Goal: Information Seeking & Learning: Learn about a topic

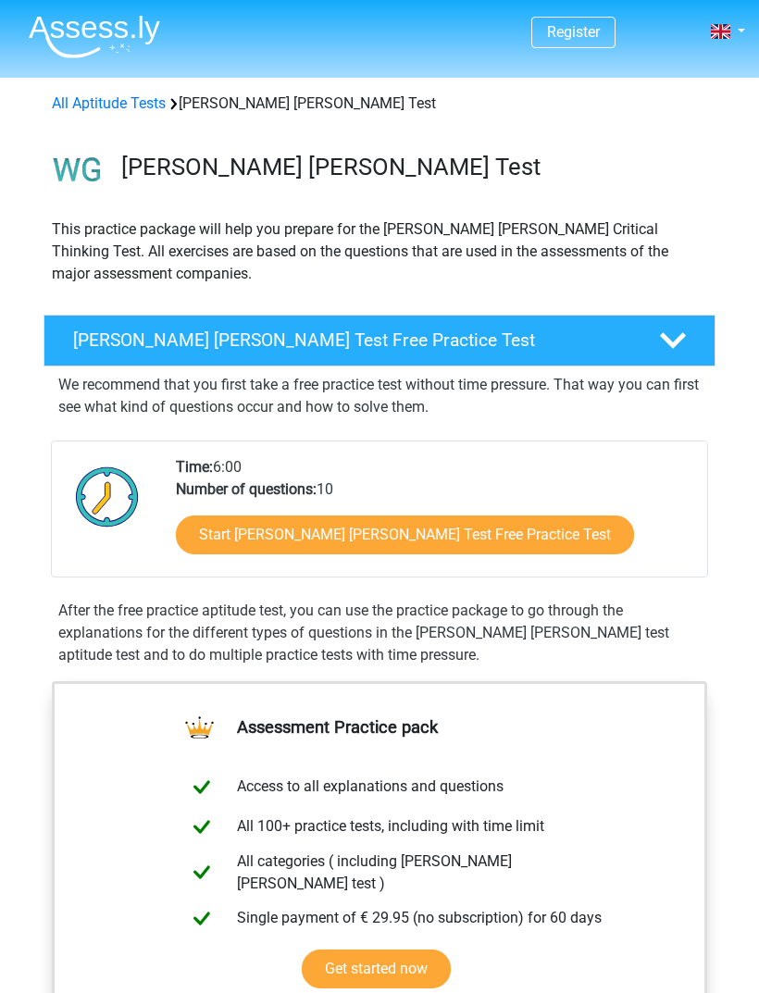
click at [668, 337] on icon at bounding box center [673, 341] width 26 height 26
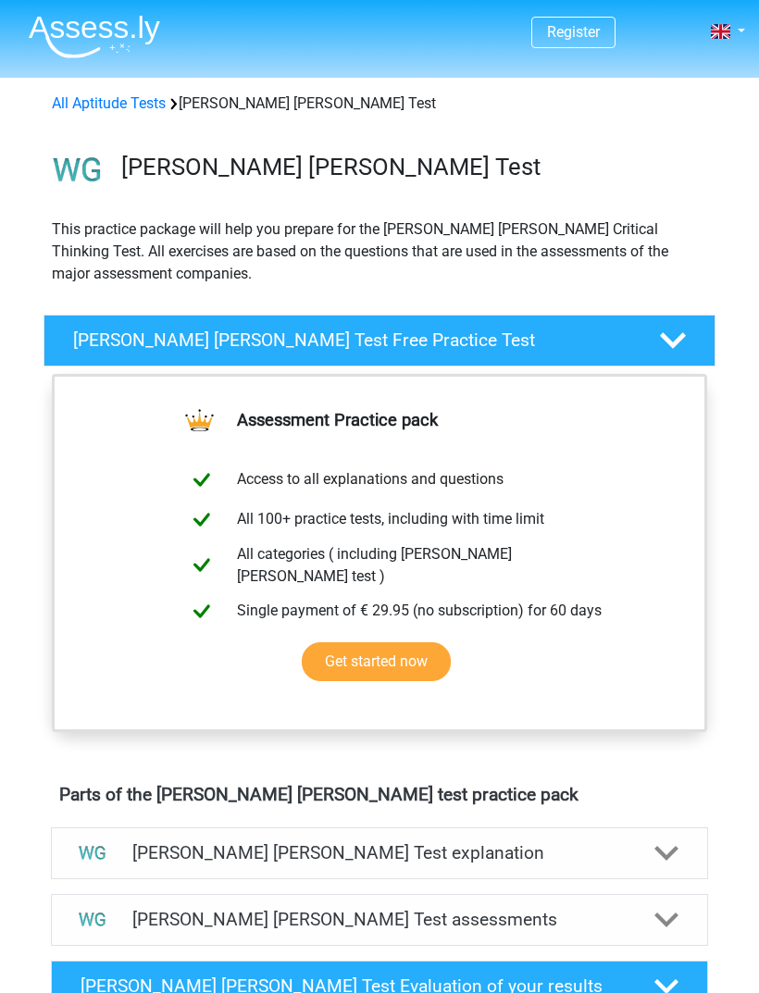
click at [668, 340] on polygon at bounding box center [673, 340] width 26 height 16
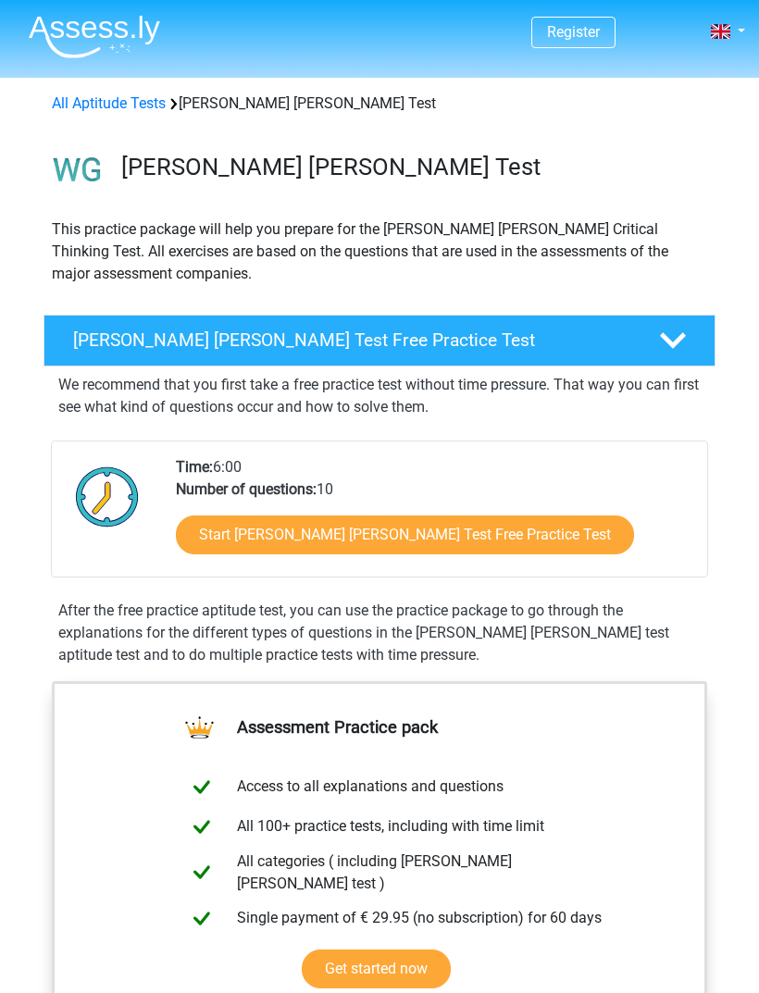
click at [222, 539] on link "Start Watson Glaser Test Free Practice Test" at bounding box center [405, 534] width 458 height 39
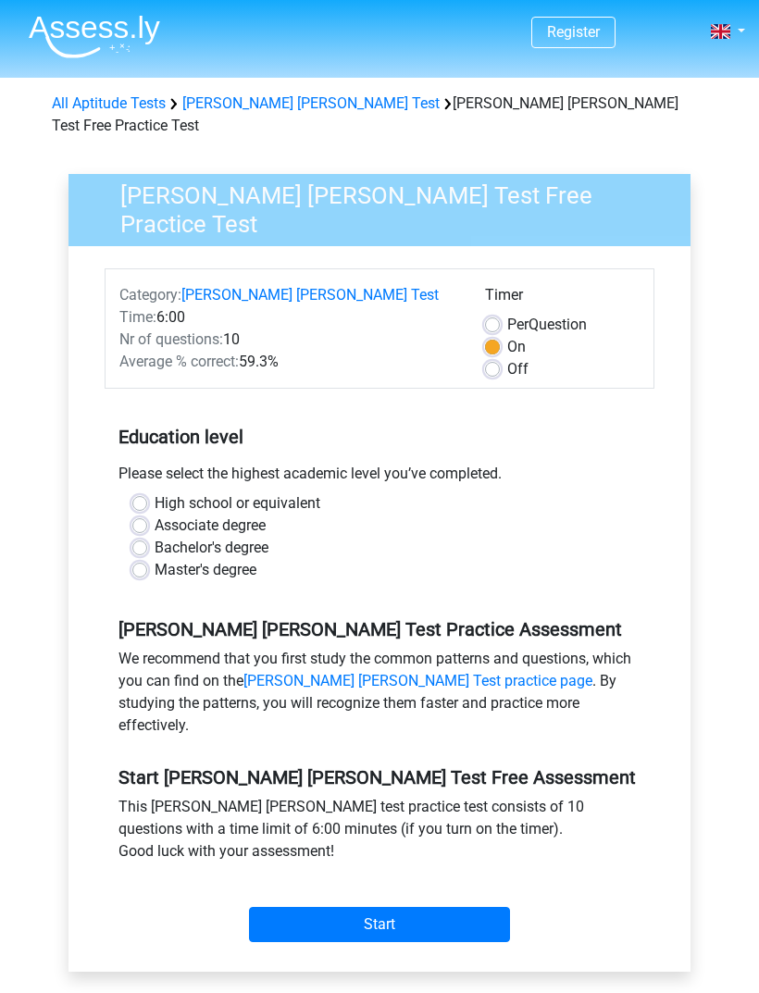
click at [507, 358] on label "Off" at bounding box center [517, 369] width 21 height 22
click at [497, 358] on input "Off" at bounding box center [492, 367] width 15 height 19
radio input "true"
click at [155, 537] on label "Bachelor's degree" at bounding box center [212, 548] width 114 height 22
click at [141, 537] on input "Bachelor's degree" at bounding box center [139, 546] width 15 height 19
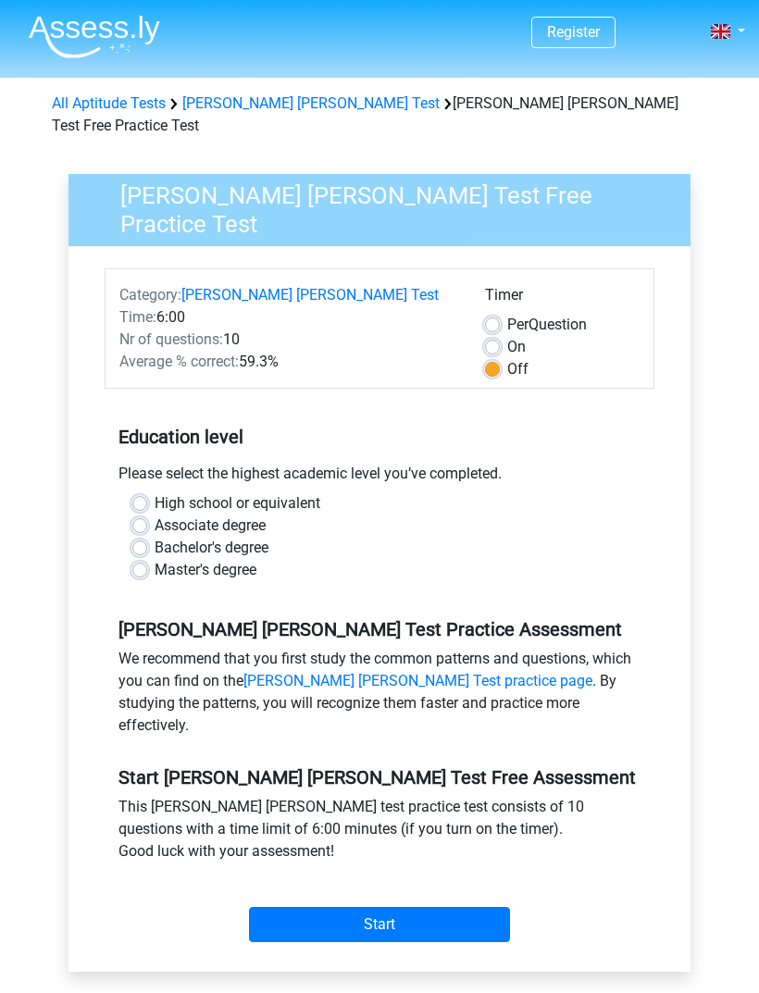
radio input "true"
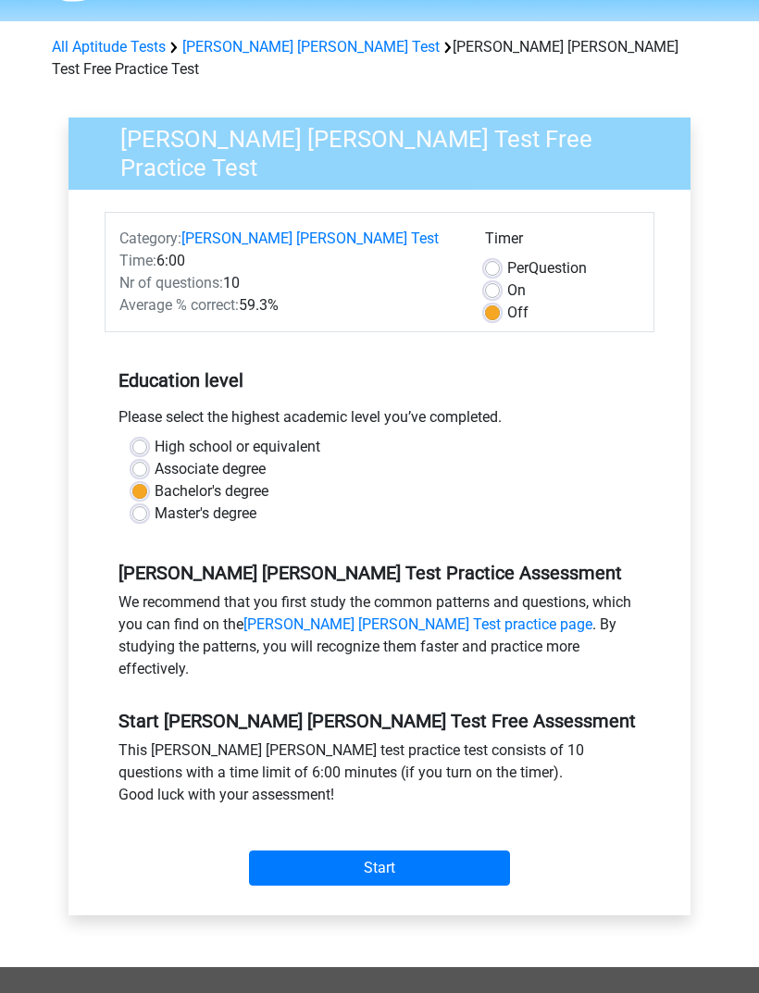
scroll to position [57, 0]
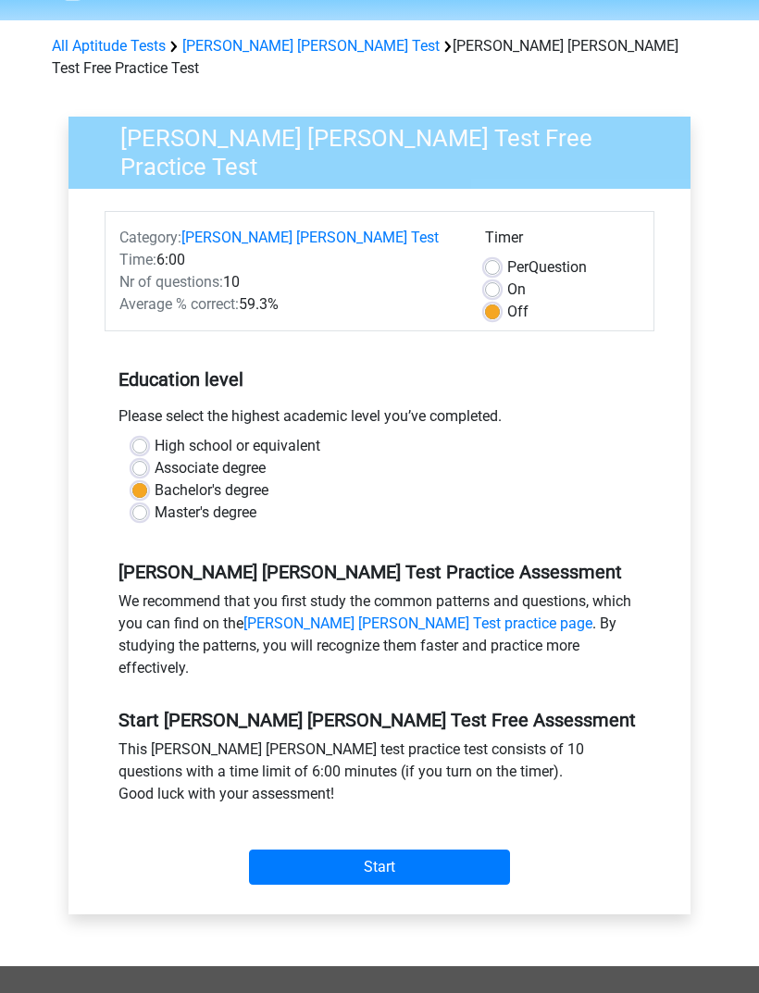
click at [299, 614] on link "Watson Glaser Test practice page" at bounding box center [417, 623] width 349 height 18
click at [270, 614] on link "Watson Glaser Test practice page" at bounding box center [417, 623] width 349 height 18
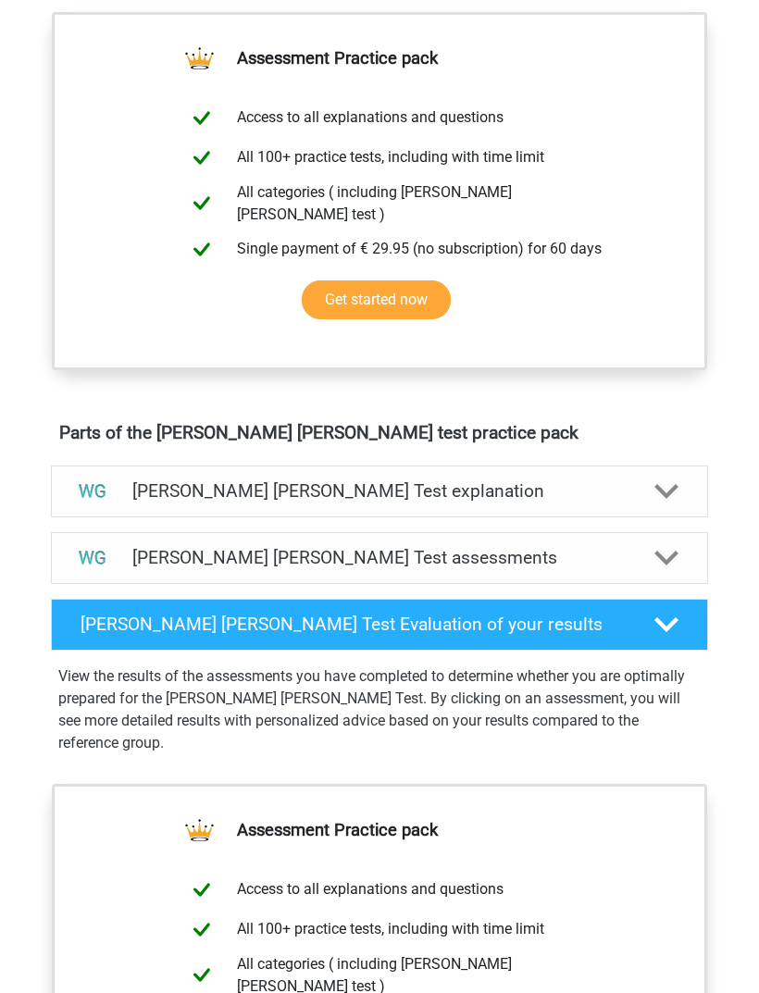
scroll to position [548, 0]
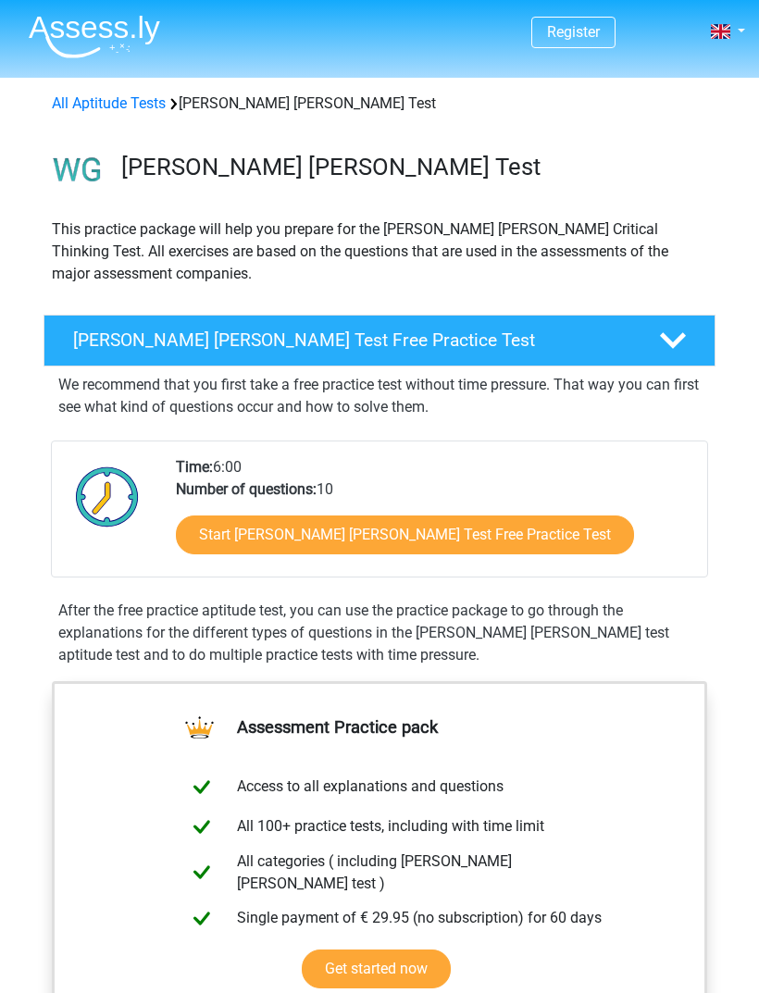
click at [100, 342] on h4 "Watson Glaser Test Free Practice Test" at bounding box center [352, 339] width 559 height 21
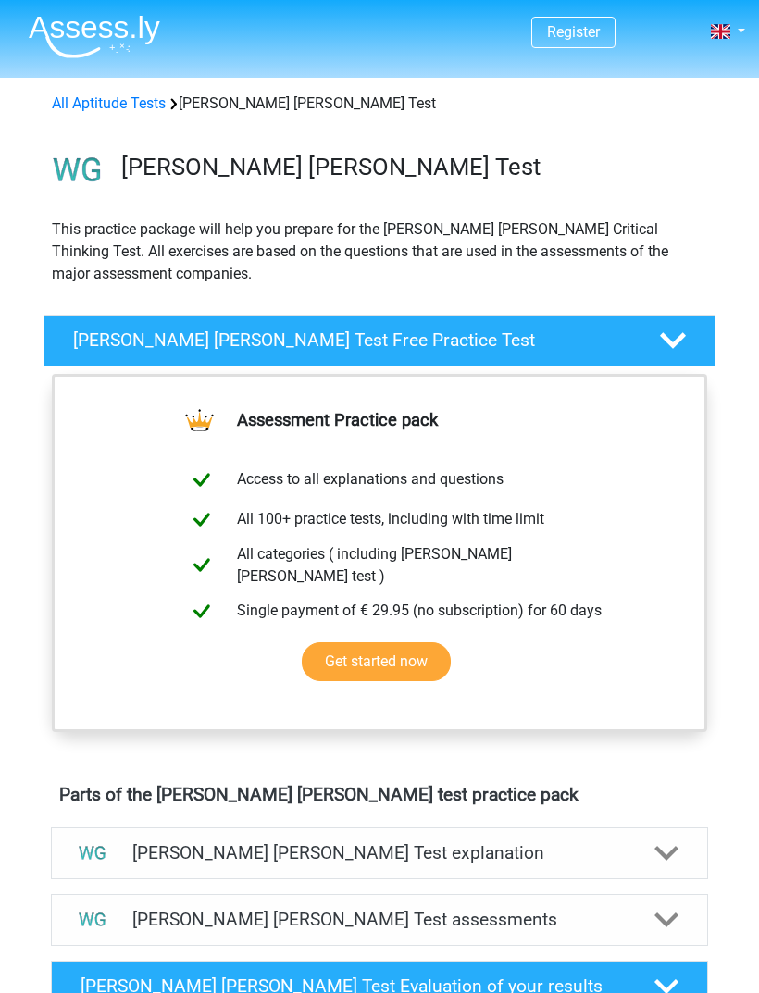
click at [82, 343] on h4 "Watson Glaser Test Free Practice Test" at bounding box center [352, 339] width 559 height 21
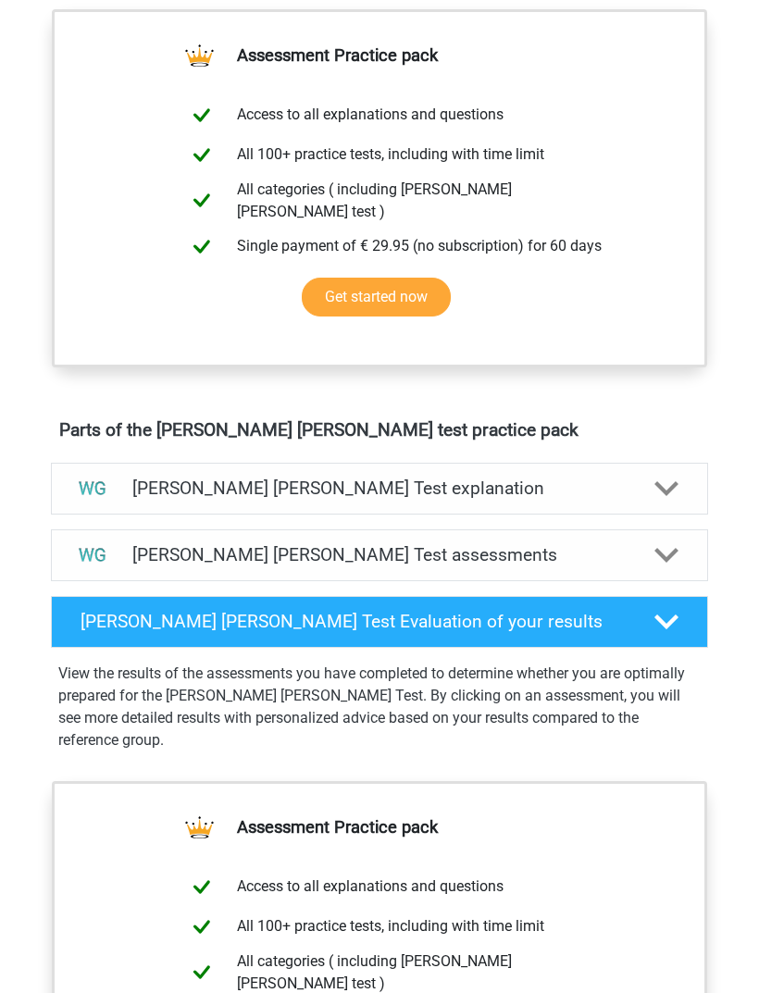
click at [659, 480] on icon at bounding box center [666, 489] width 24 height 24
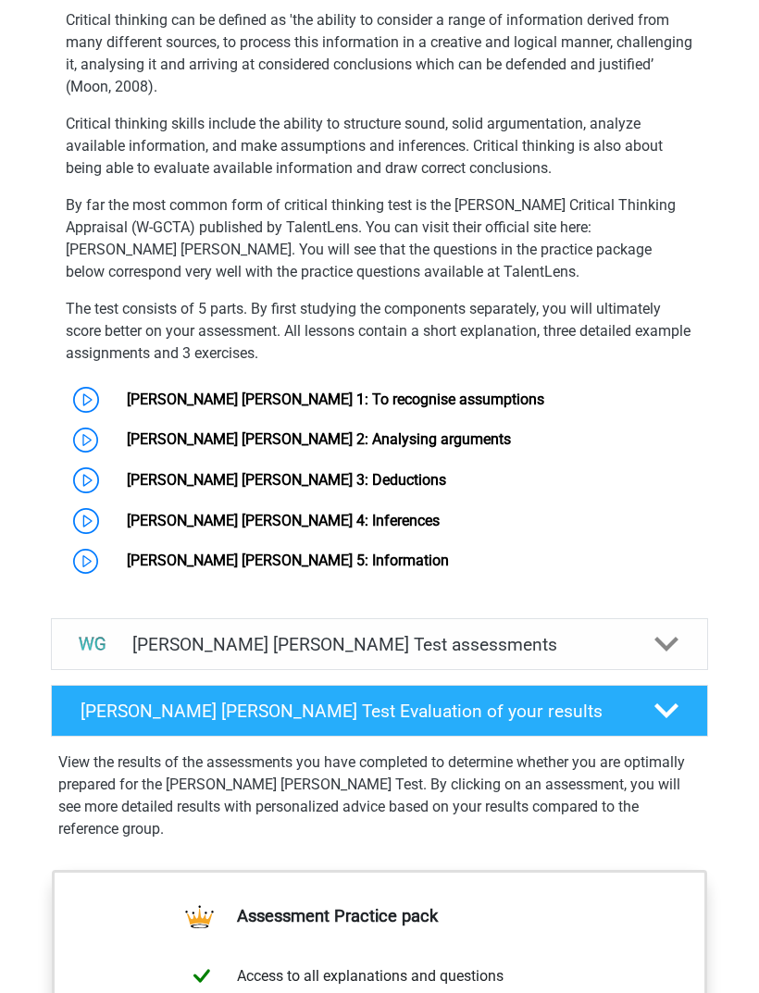
scroll to position [1251, 0]
click at [156, 390] on link "Watson Glaser 1: To recognise assumptions" at bounding box center [335, 399] width 417 height 18
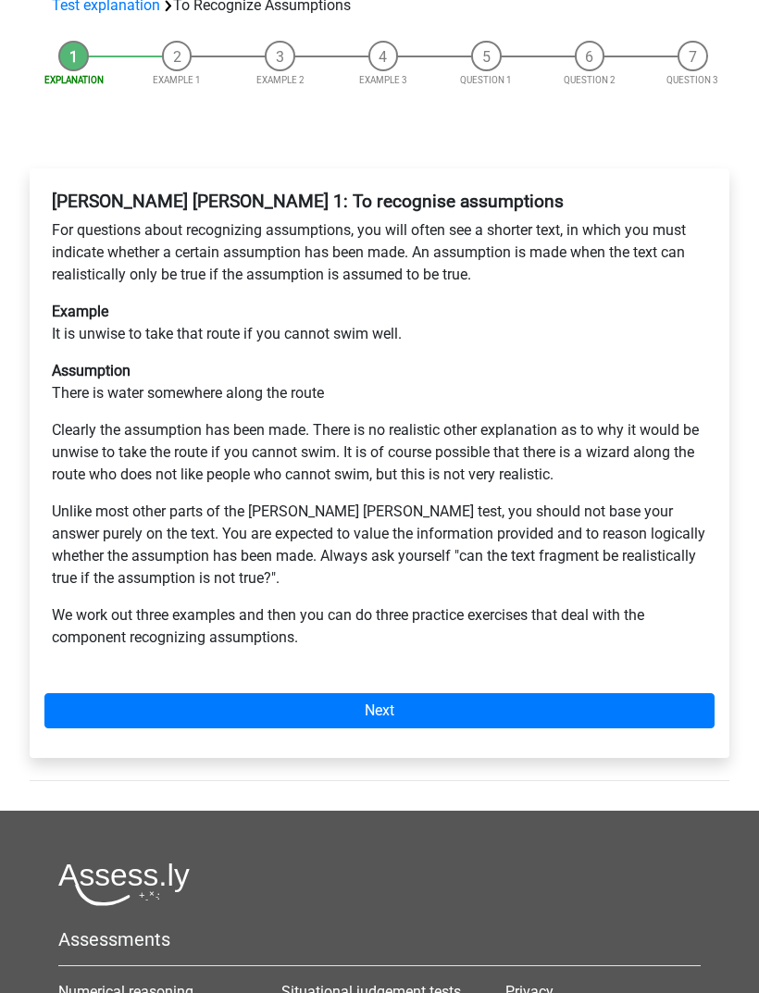
scroll to position [217, 0]
click at [163, 709] on link "Next" at bounding box center [379, 710] width 670 height 35
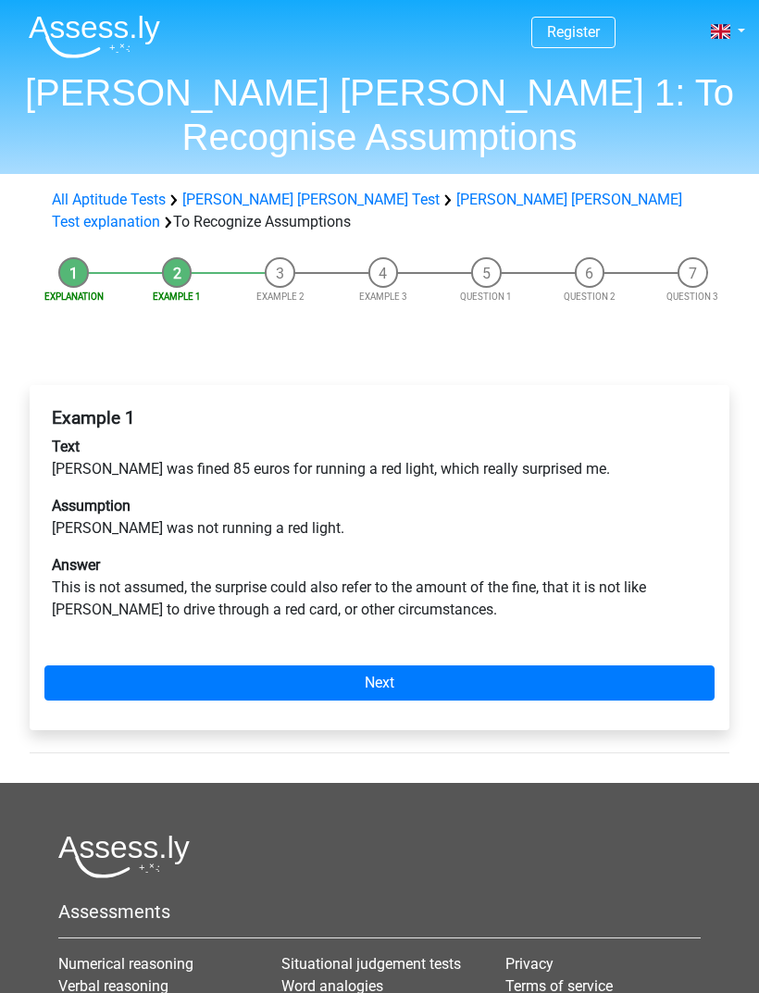
click at [136, 683] on link "Next" at bounding box center [379, 682] width 670 height 35
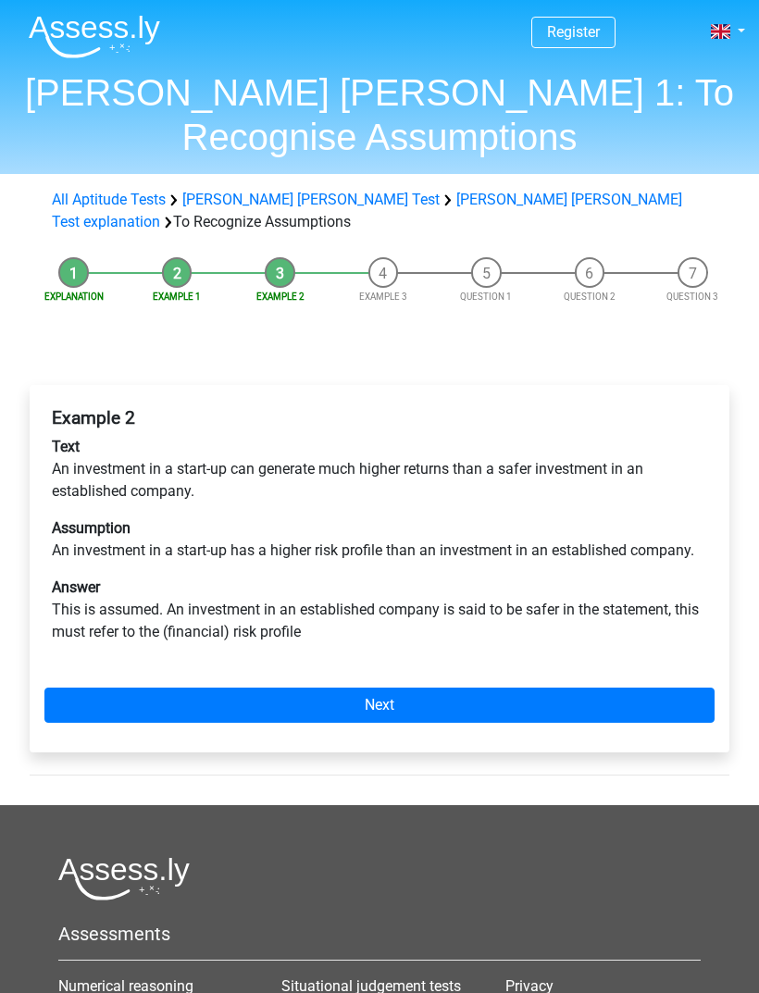
click at [137, 704] on link "Next" at bounding box center [379, 705] width 670 height 35
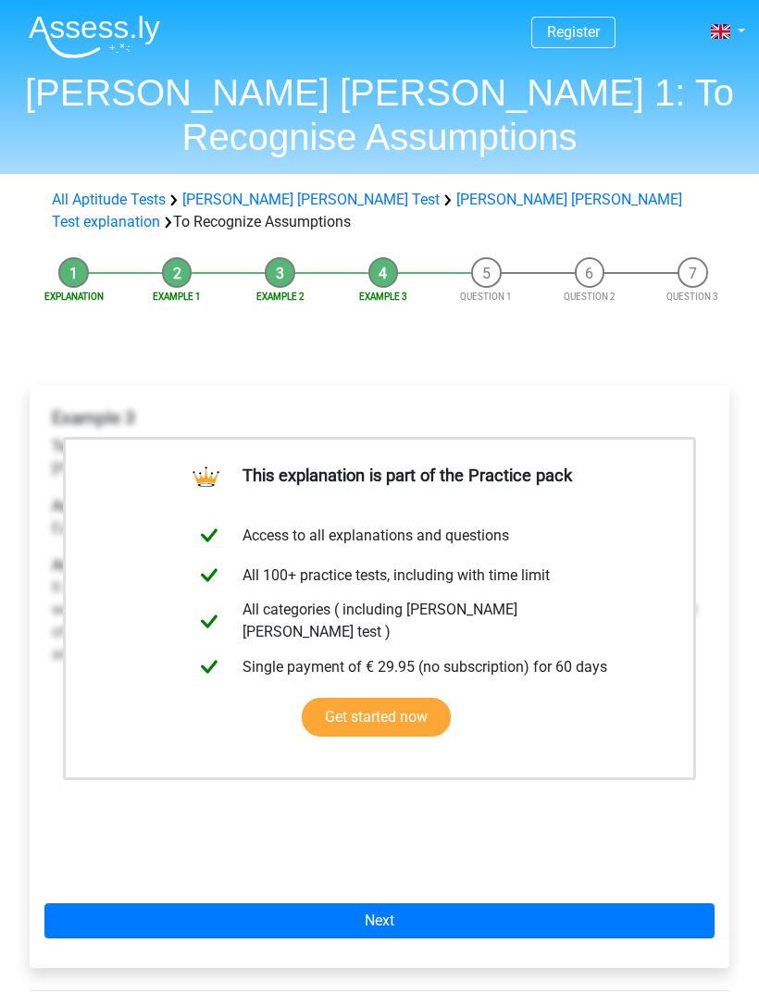
click at [161, 911] on link "Next" at bounding box center [379, 920] width 670 height 35
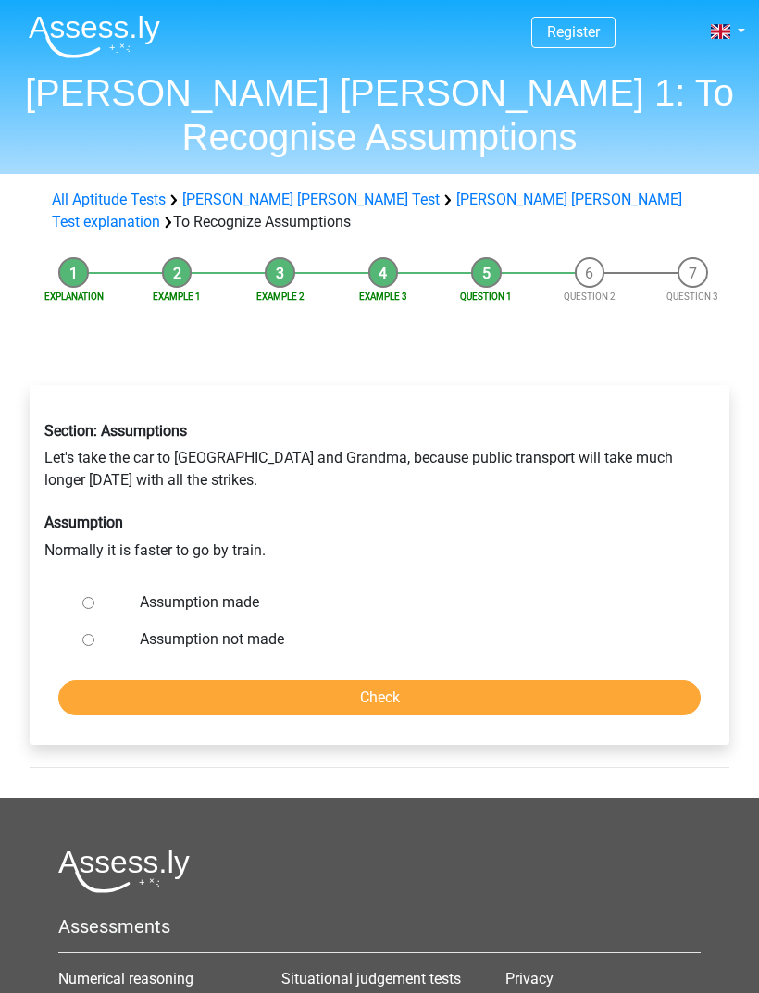
click at [93, 640] on input "Assumption not made" at bounding box center [88, 640] width 12 height 12
radio input "true"
click at [107, 686] on input "Check" at bounding box center [379, 697] width 642 height 35
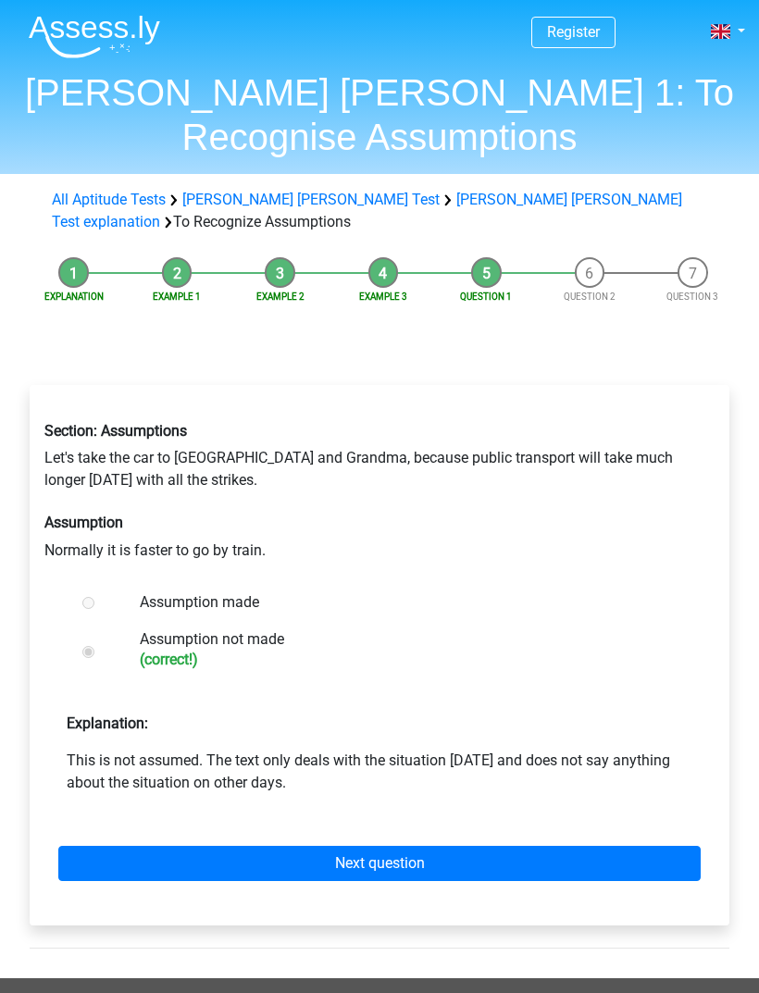
click at [131, 861] on link "Next question" at bounding box center [379, 863] width 642 height 35
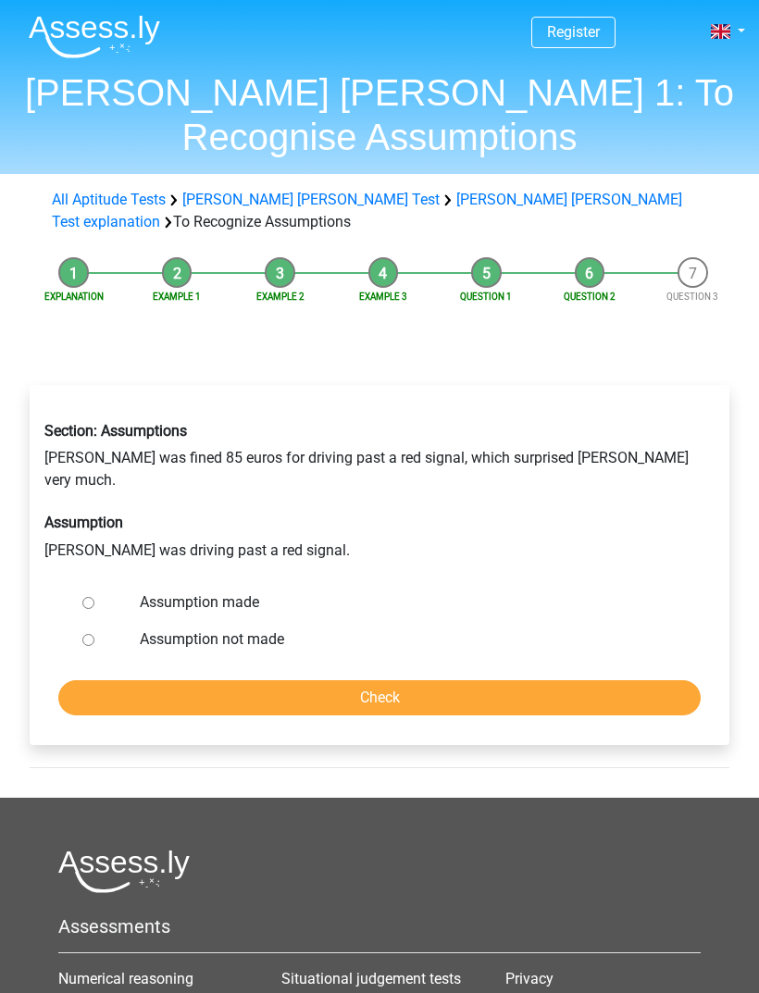
click at [101, 584] on div at bounding box center [100, 602] width 51 height 37
click at [81, 587] on div at bounding box center [100, 602] width 51 height 37
click at [87, 597] on input "Assumption made" at bounding box center [88, 603] width 12 height 12
radio input "true"
click at [140, 686] on input "Check" at bounding box center [379, 697] width 642 height 35
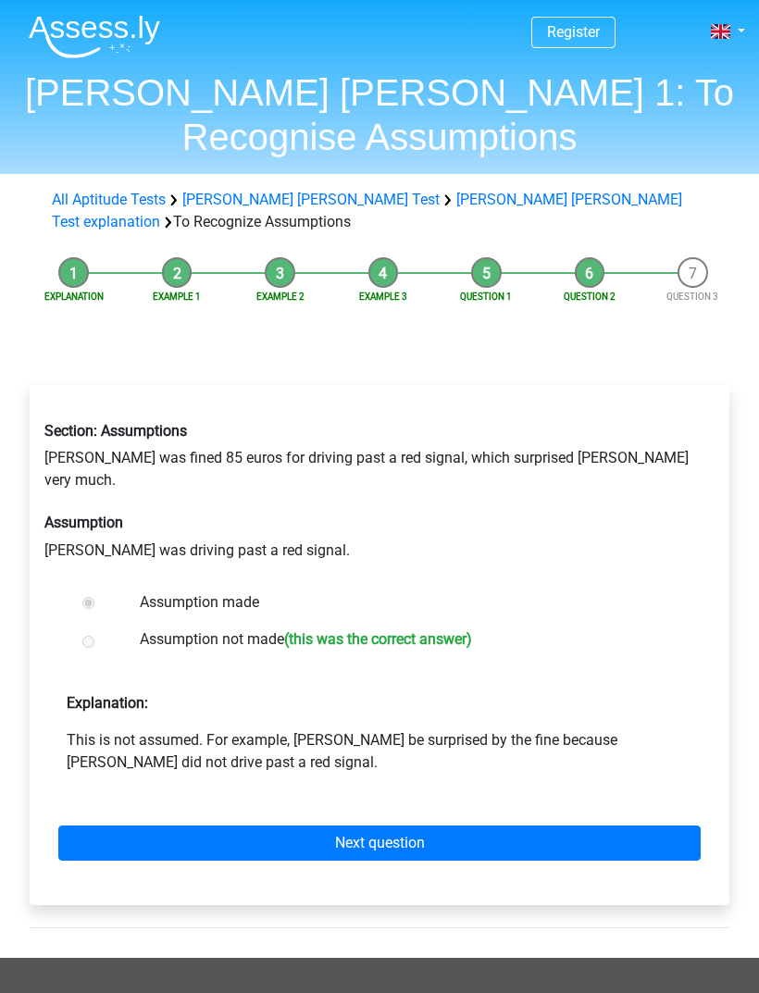
click at [154, 827] on link "Next question" at bounding box center [379, 842] width 642 height 35
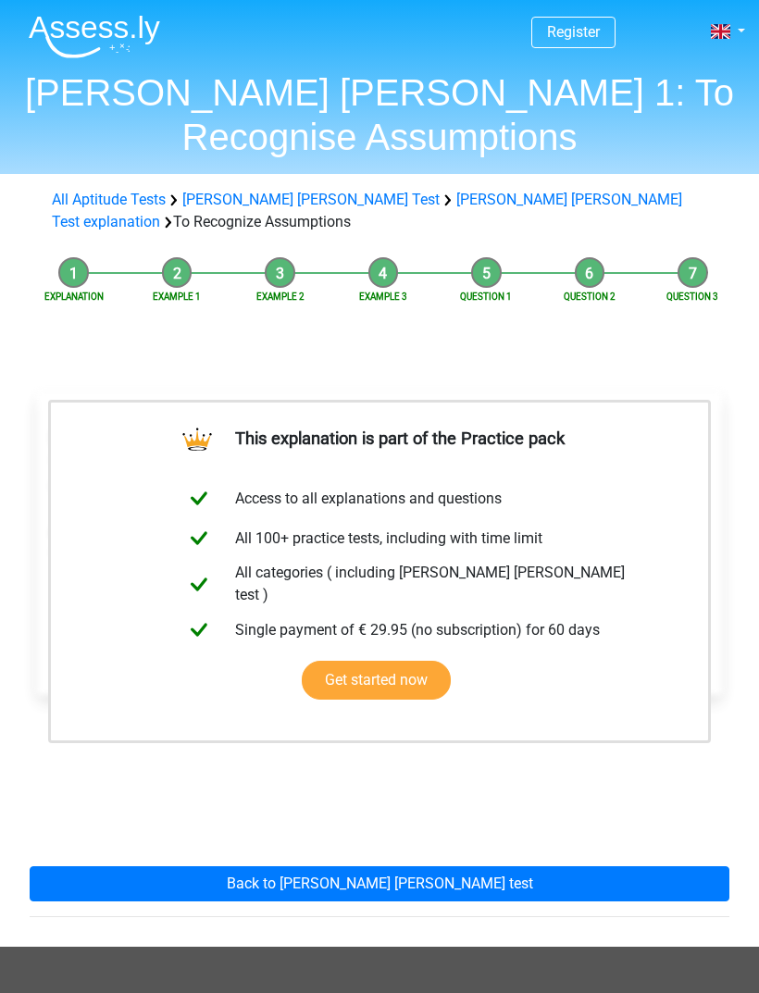
click at [112, 882] on link "Back to watson glaser test" at bounding box center [380, 883] width 700 height 35
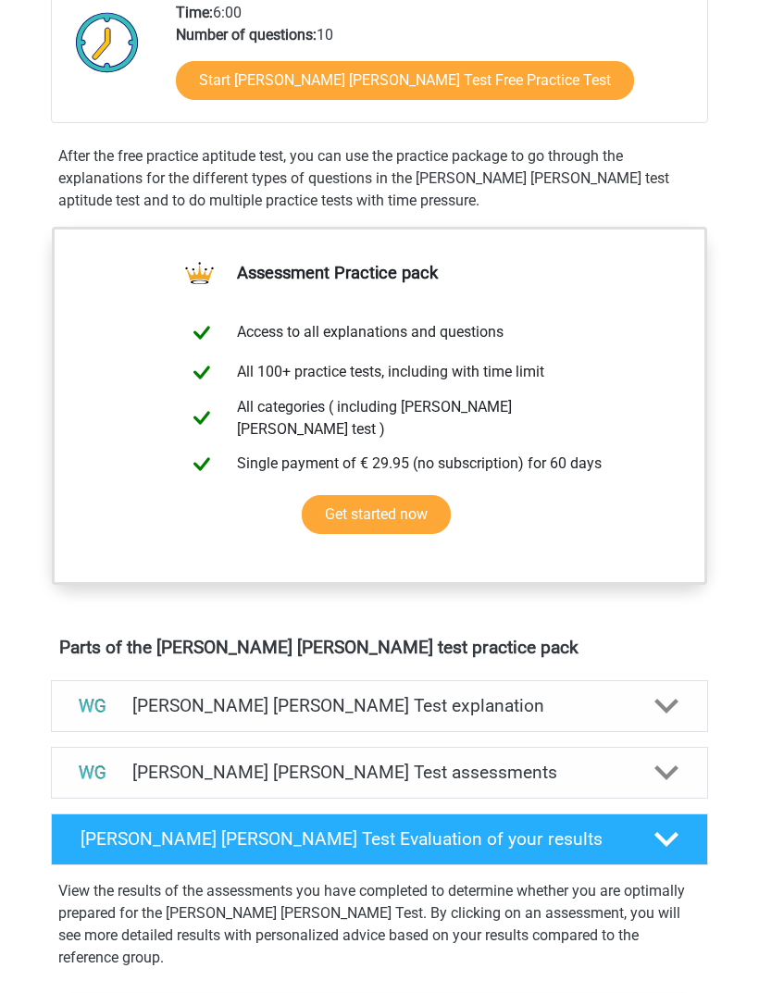
scroll to position [467, 0]
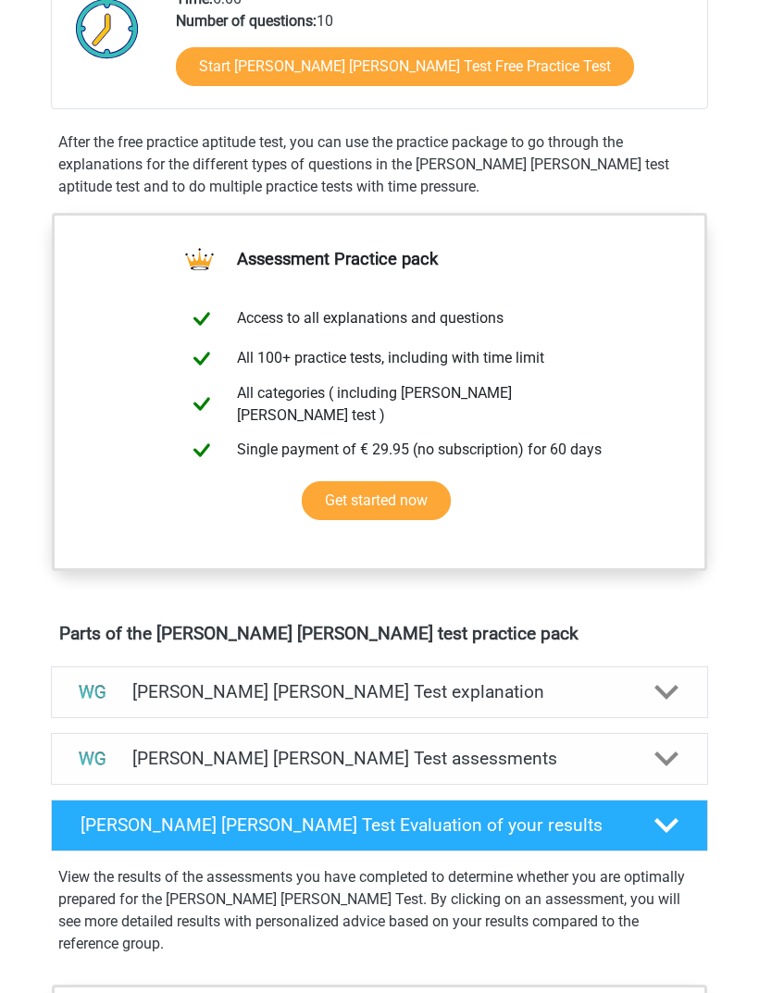
click at [139, 749] on h4 "Watson Glaser Test assessments" at bounding box center [378, 759] width 493 height 21
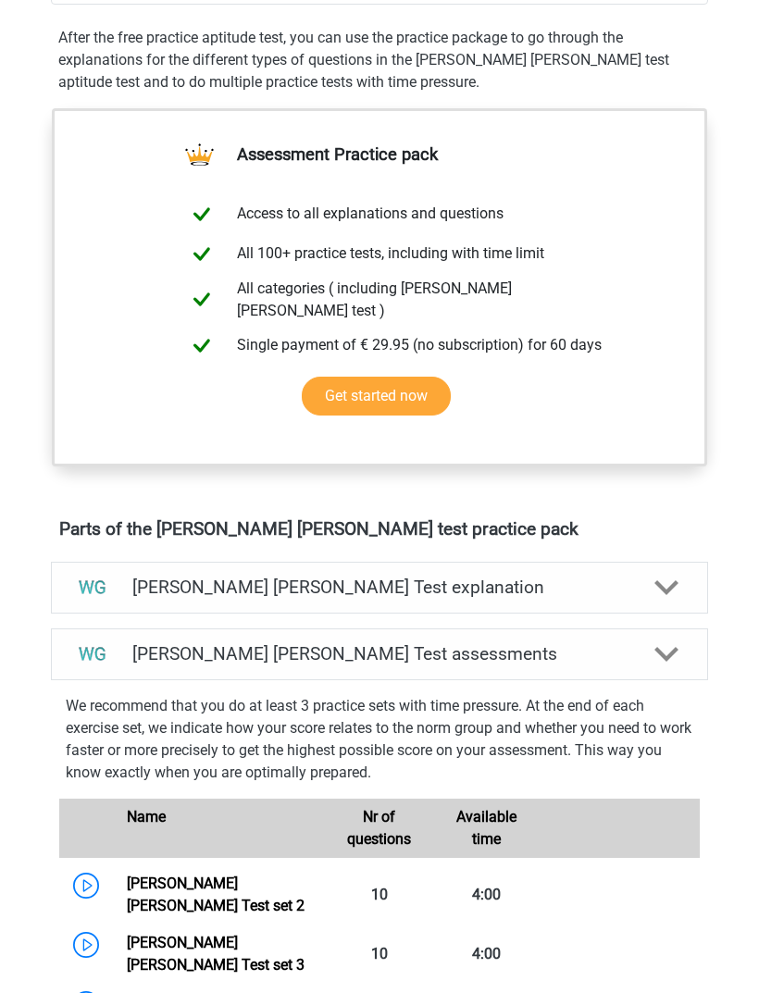
click at [166, 593] on div "[PERSON_NAME] [PERSON_NAME] Test explanation" at bounding box center [379, 589] width 657 height 52
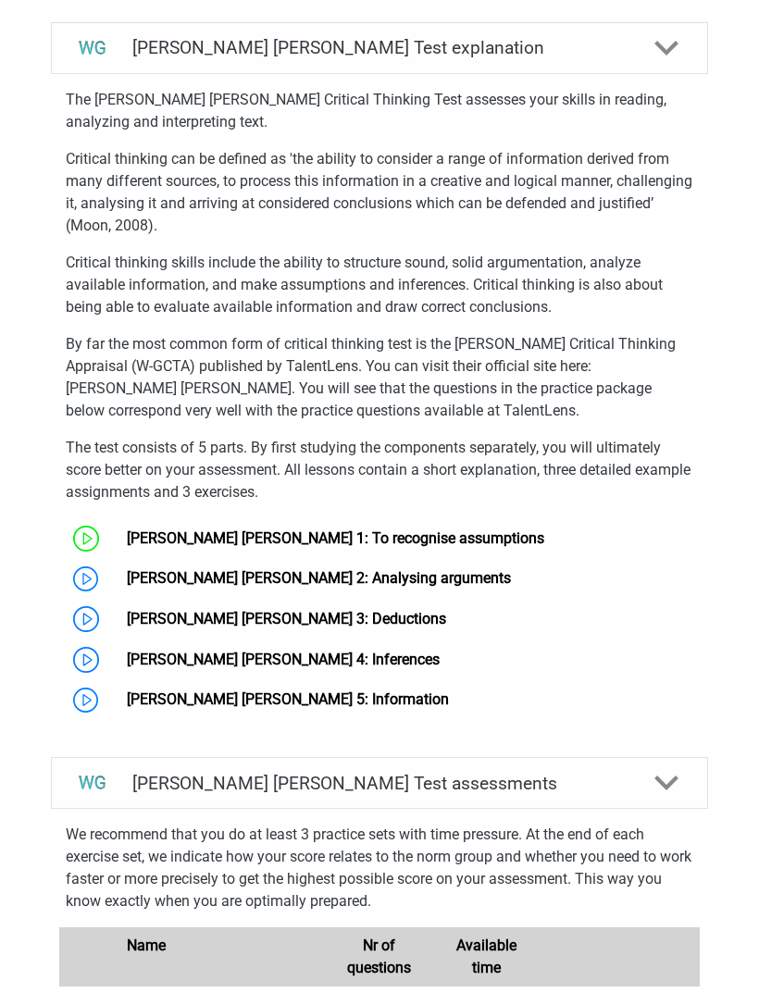
scroll to position [1146, 0]
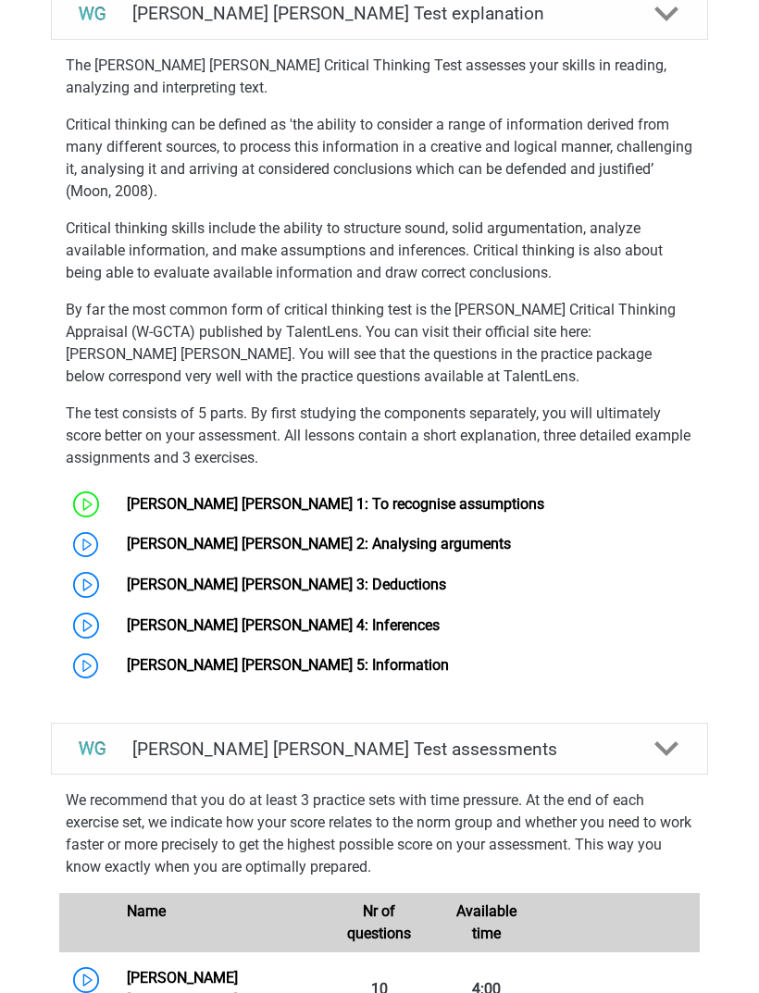
click at [152, 535] on link "[PERSON_NAME] [PERSON_NAME] 2: Analysing arguments" at bounding box center [319, 544] width 384 height 18
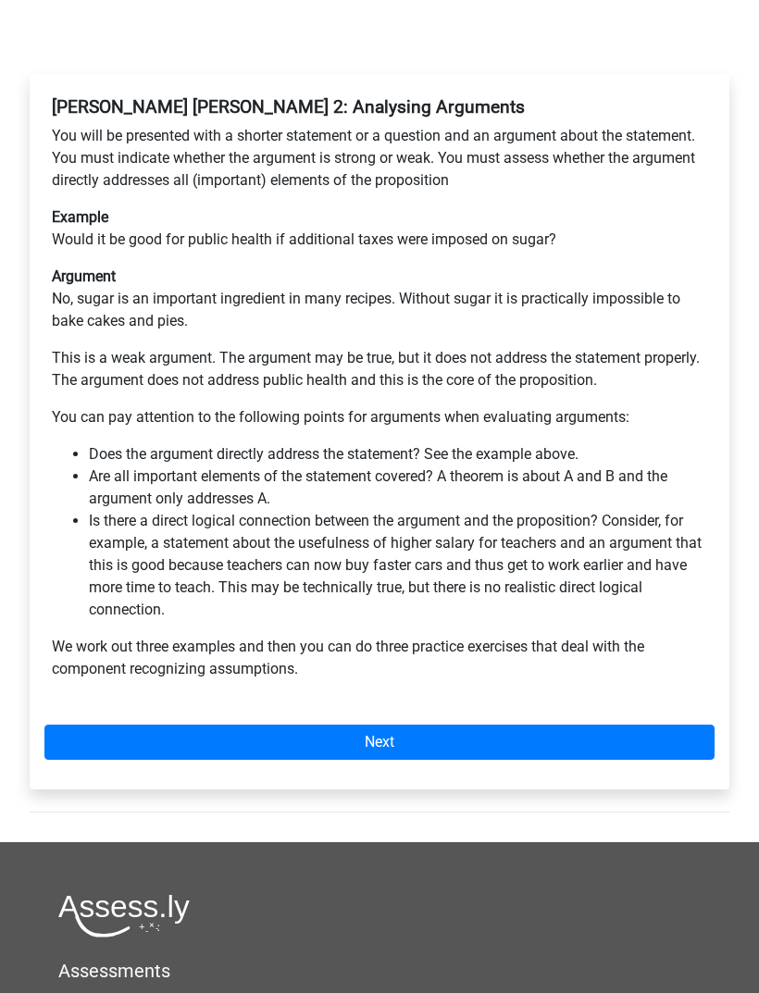
scroll to position [319, 0]
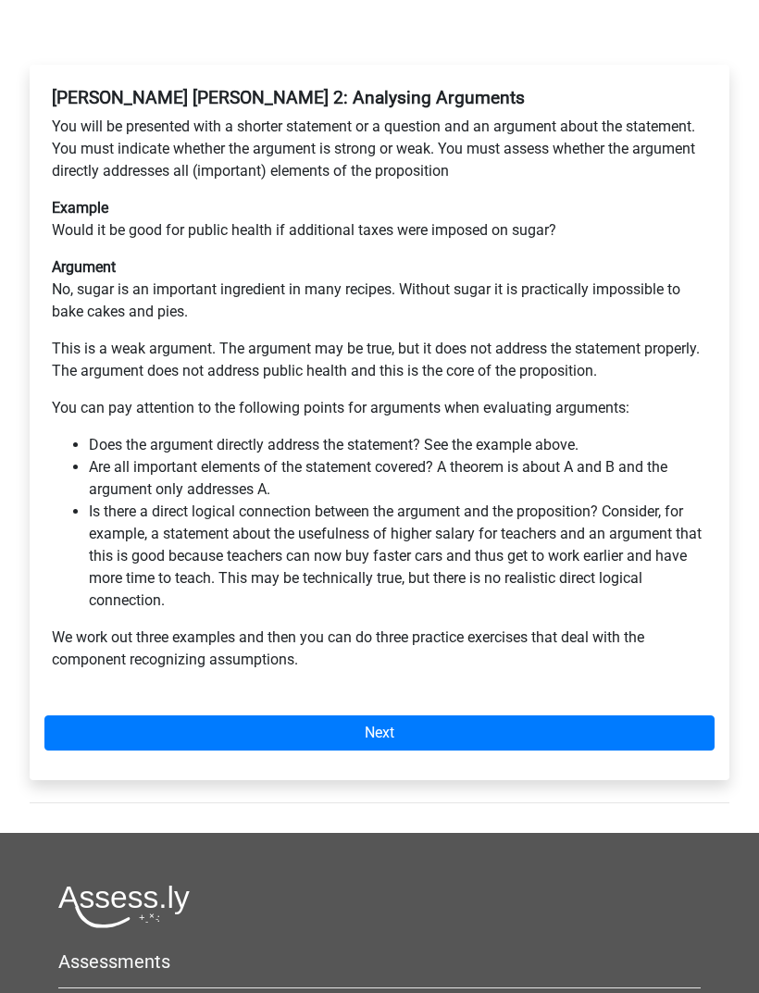
click at [113, 716] on link "Next" at bounding box center [379, 733] width 670 height 35
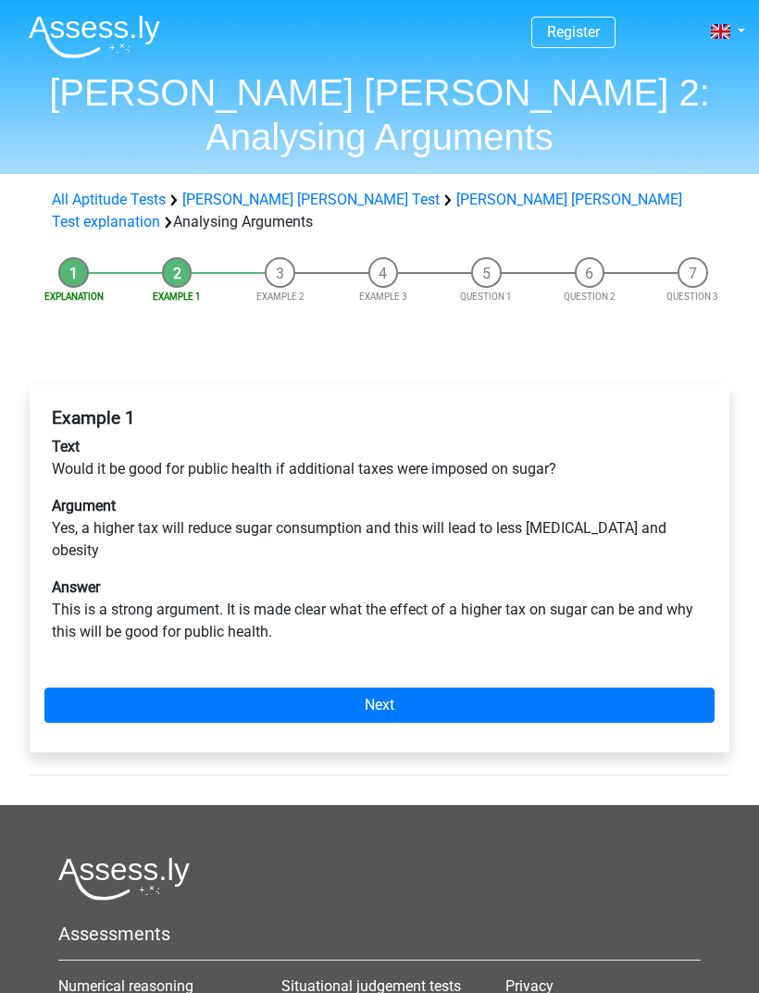
click at [133, 688] on link "Next" at bounding box center [379, 705] width 670 height 35
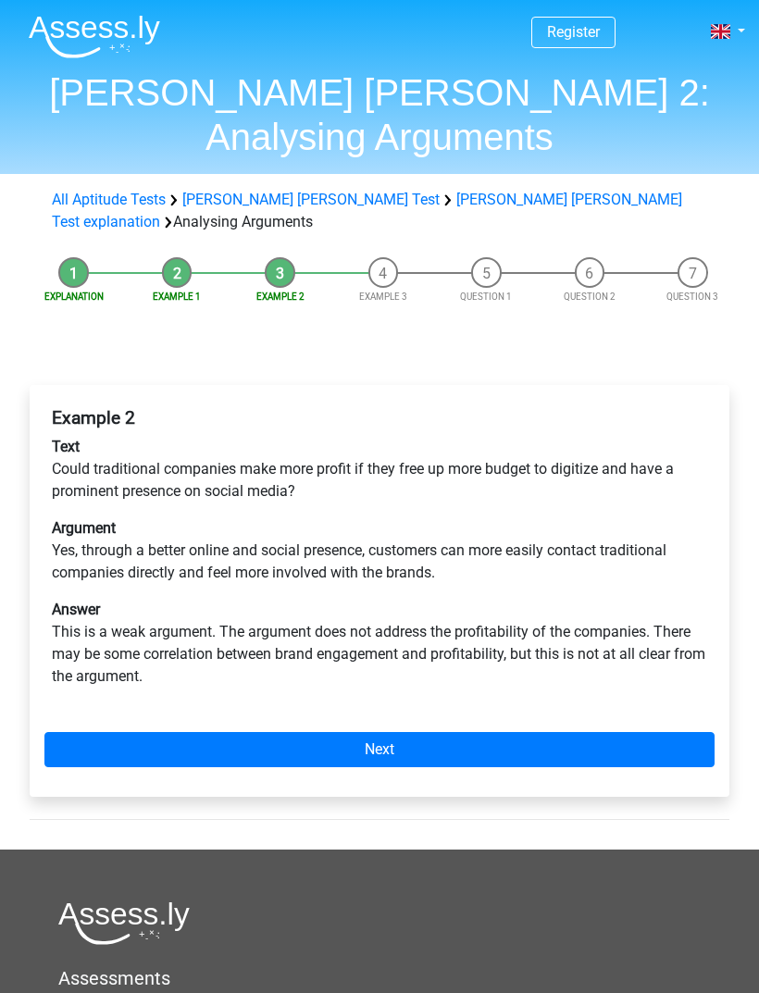
click at [136, 732] on link "Next" at bounding box center [379, 749] width 670 height 35
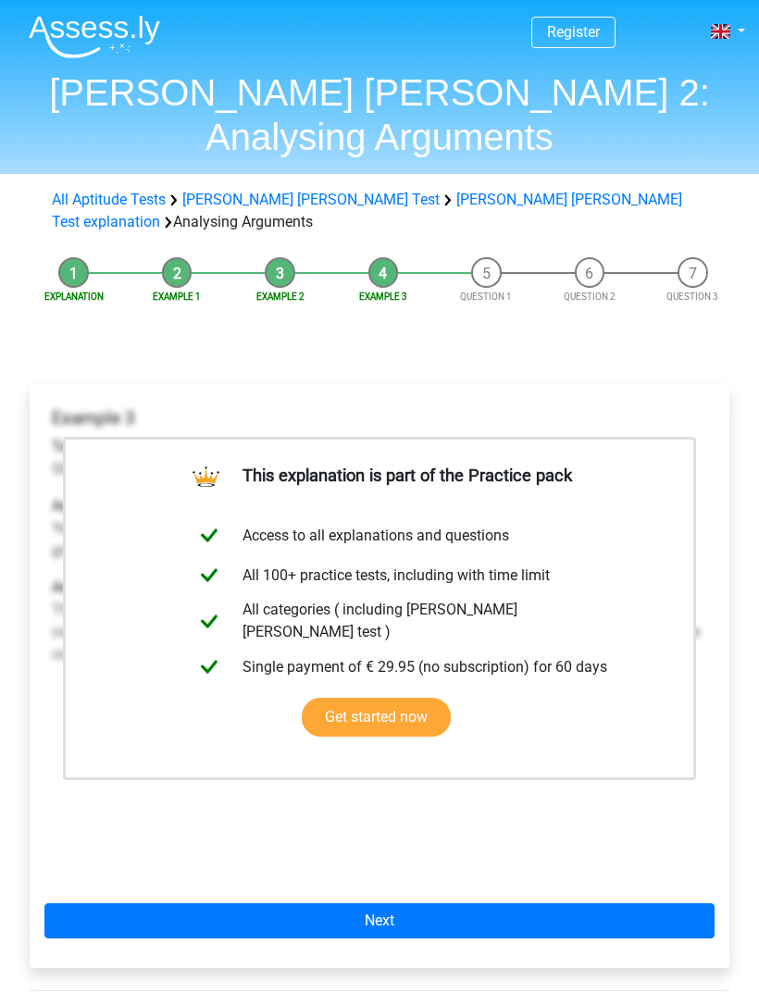
click at [122, 903] on link "Next" at bounding box center [379, 920] width 670 height 35
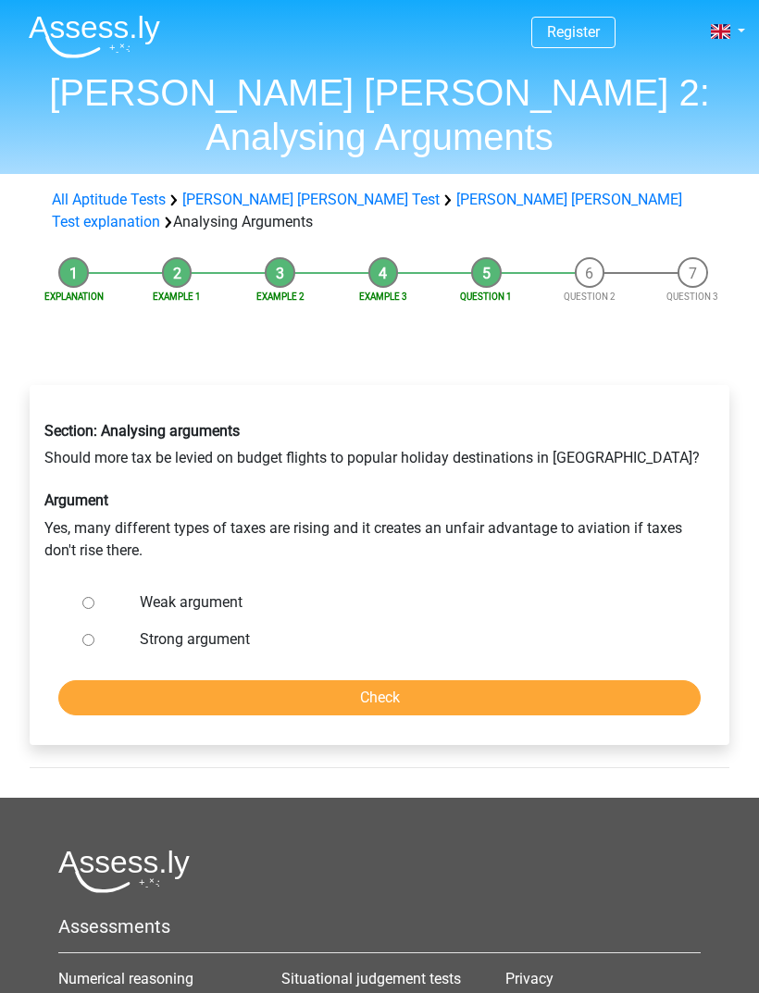
click at [84, 597] on input "Weak argument" at bounding box center [88, 603] width 12 height 12
radio input "true"
click at [121, 680] on input "Check" at bounding box center [379, 697] width 642 height 35
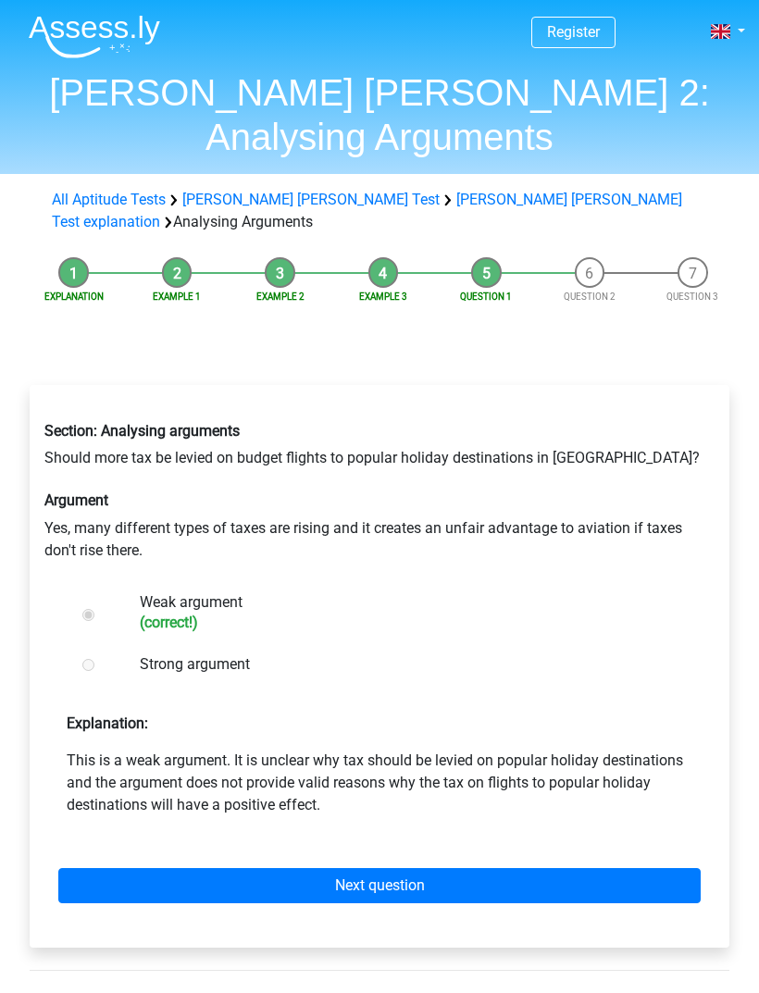
click at [132, 868] on link "Next question" at bounding box center [379, 885] width 642 height 35
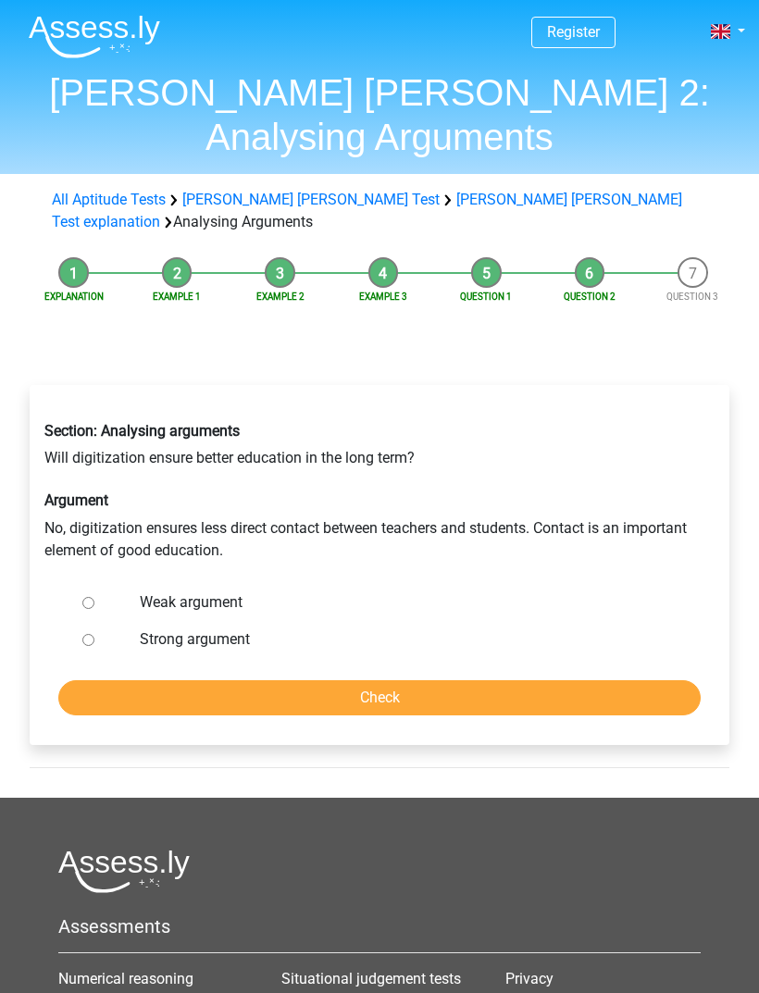
click at [84, 634] on input "Strong argument" at bounding box center [88, 640] width 12 height 12
radio input "true"
click at [130, 680] on input "Check" at bounding box center [379, 697] width 642 height 35
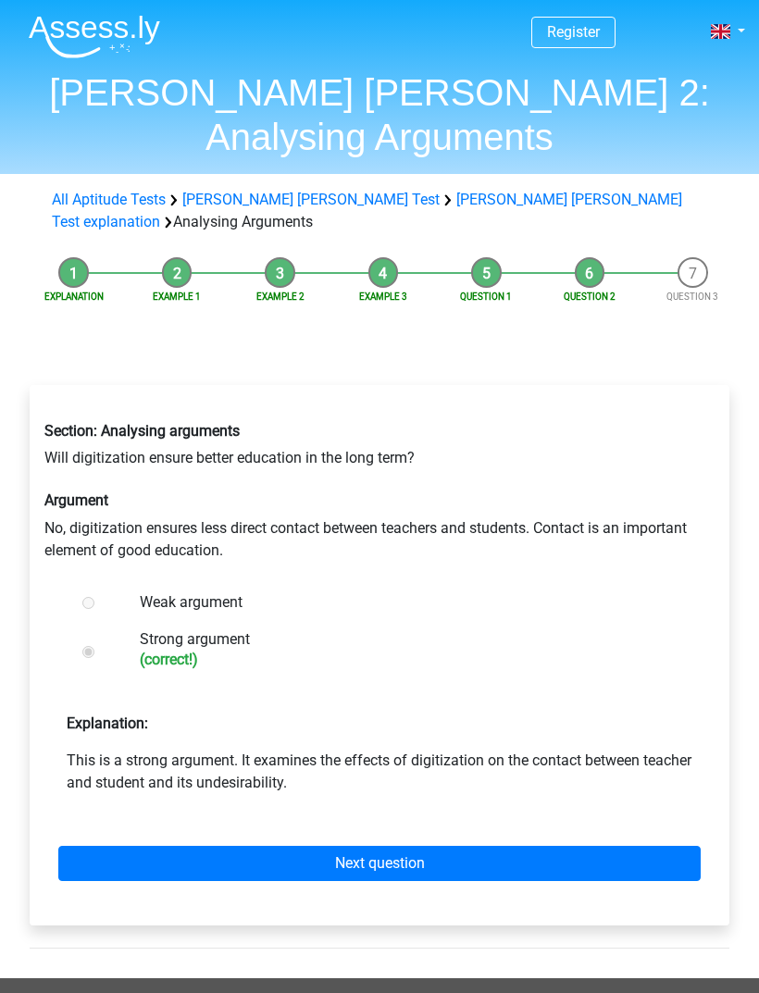
click at [134, 846] on link "Next question" at bounding box center [379, 863] width 642 height 35
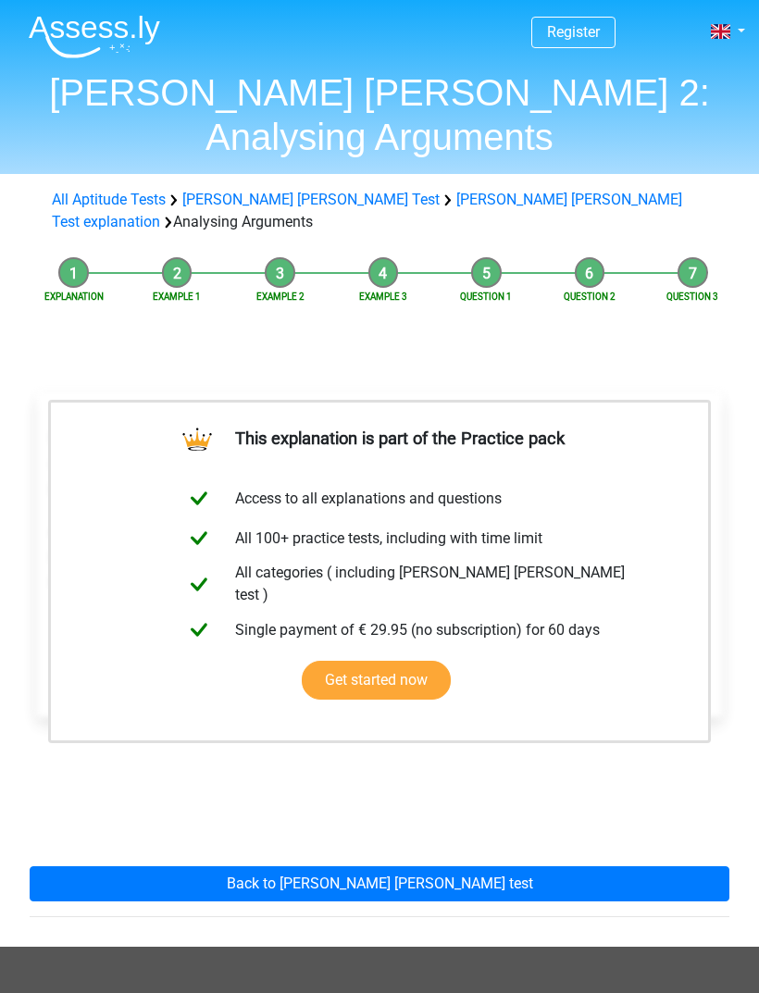
click at [118, 866] on link "Back to watson glaser test" at bounding box center [380, 883] width 700 height 35
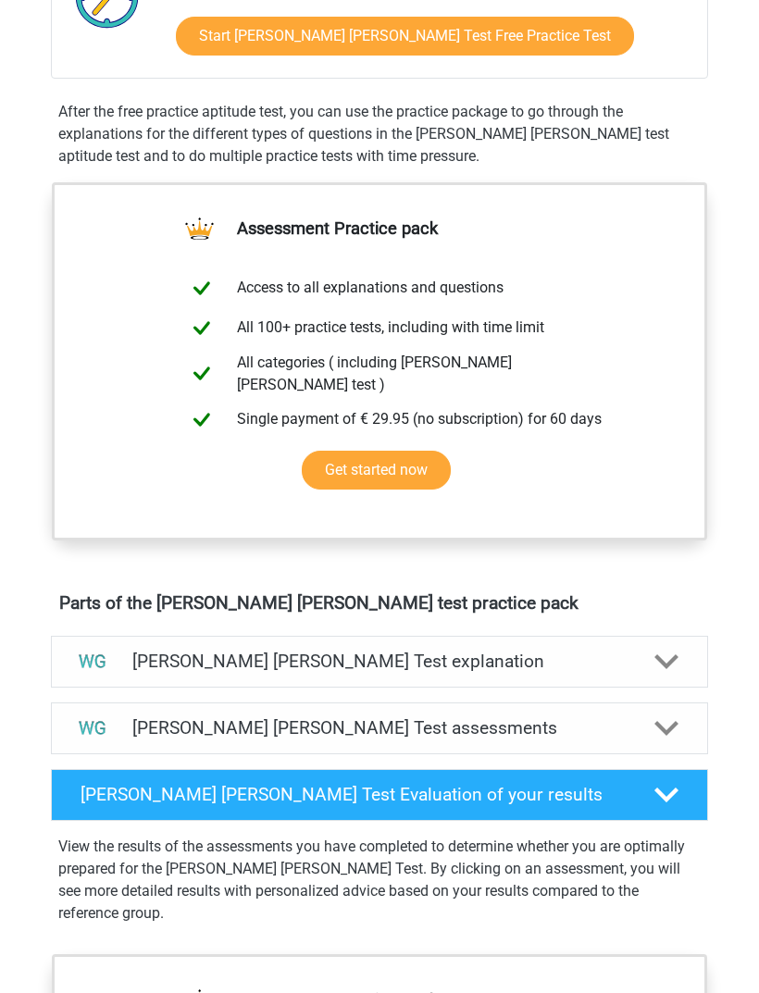
scroll to position [500, 0]
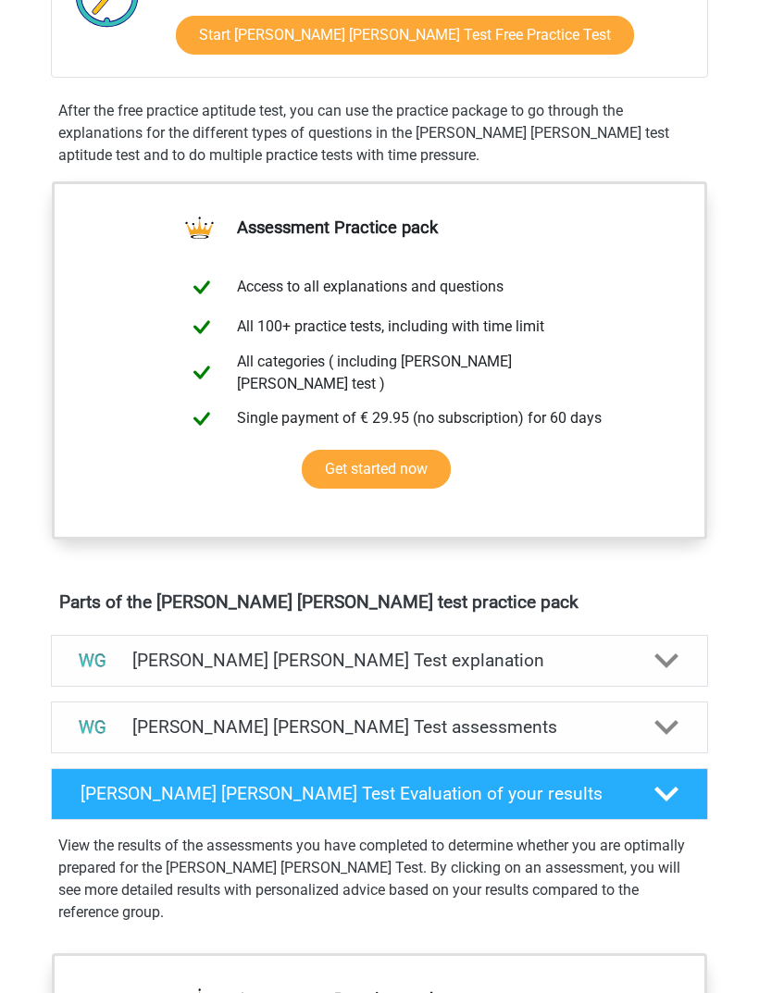
click at [110, 655] on img at bounding box center [92, 660] width 37 height 37
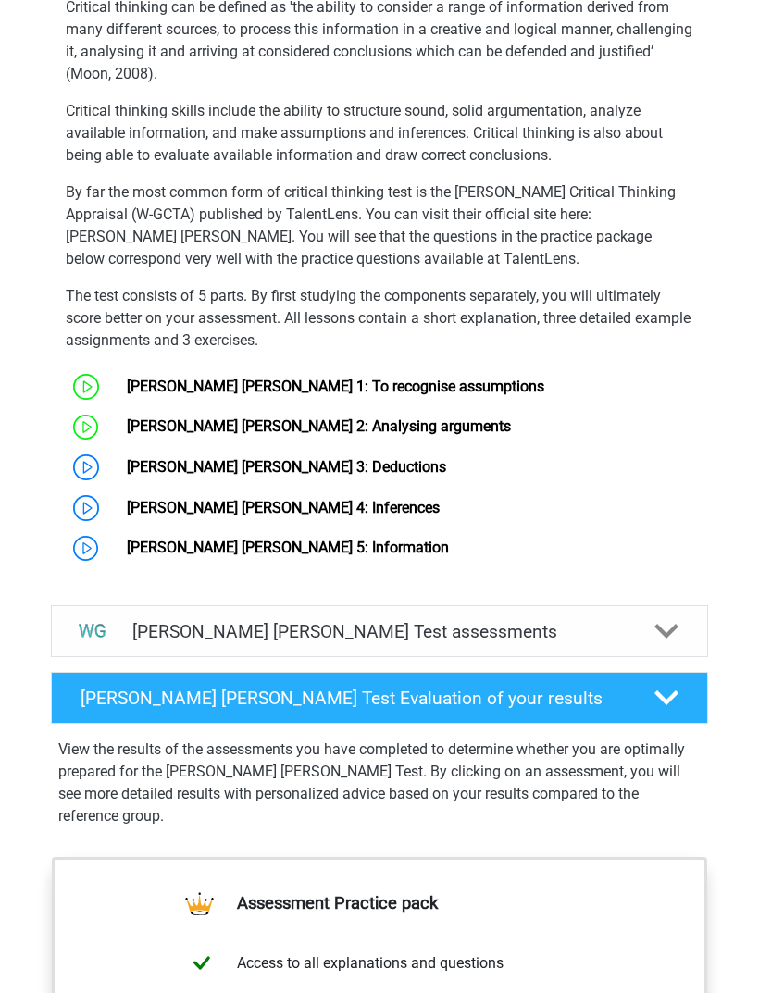
scroll to position [1263, 0]
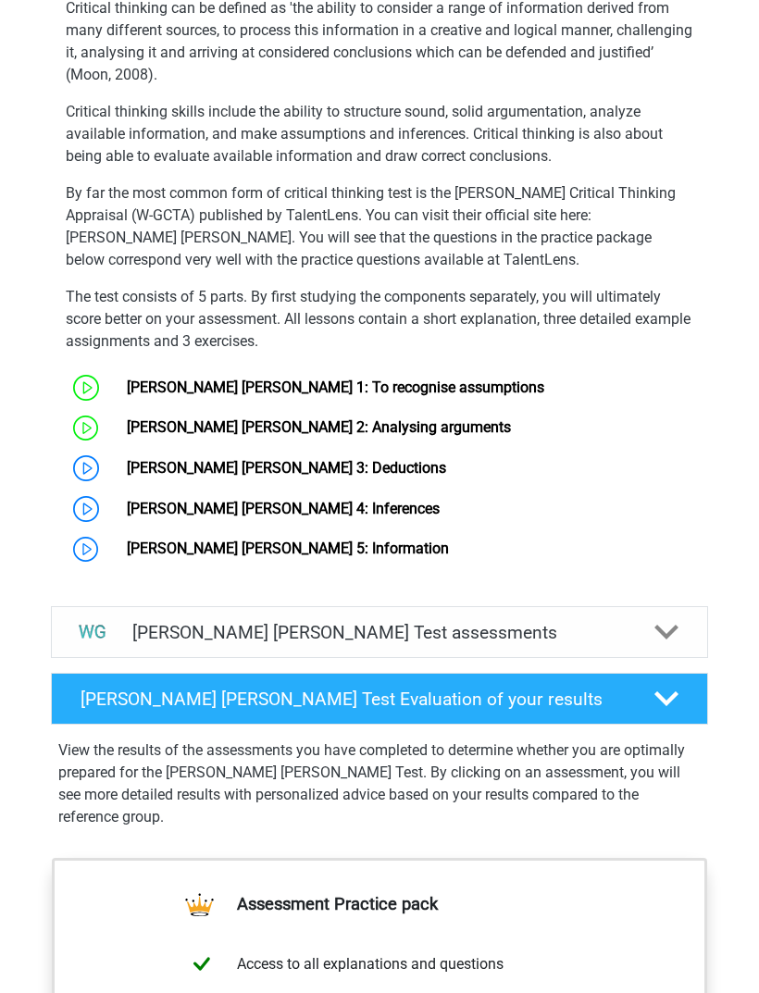
click at [164, 459] on link "[PERSON_NAME] [PERSON_NAME] 3: Deductions" at bounding box center [286, 468] width 319 height 18
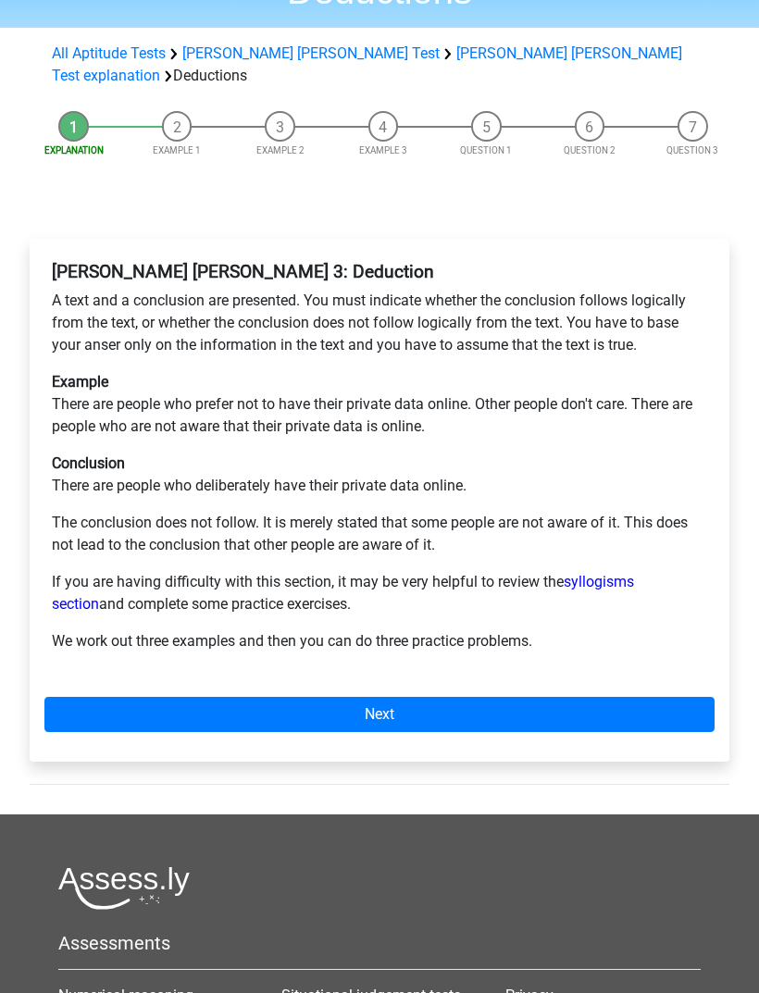
scroll to position [146, 0]
click at [130, 697] on link "Next" at bounding box center [379, 714] width 670 height 35
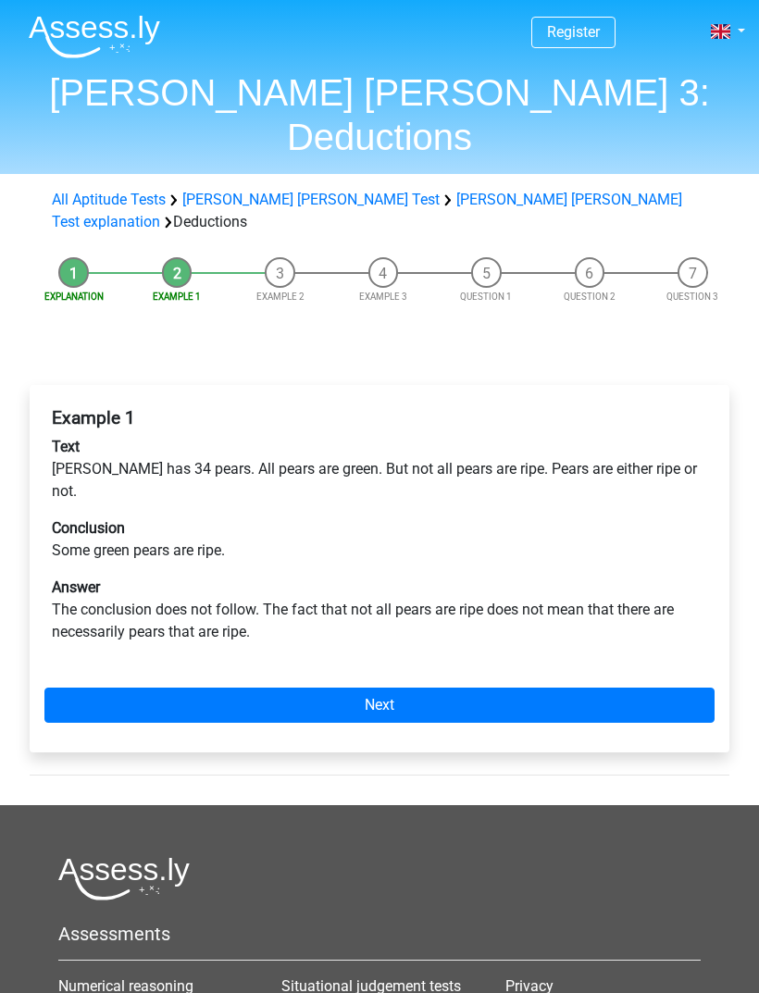
click at [105, 688] on link "Next" at bounding box center [379, 705] width 670 height 35
click at [102, 688] on link "Next" at bounding box center [379, 705] width 670 height 35
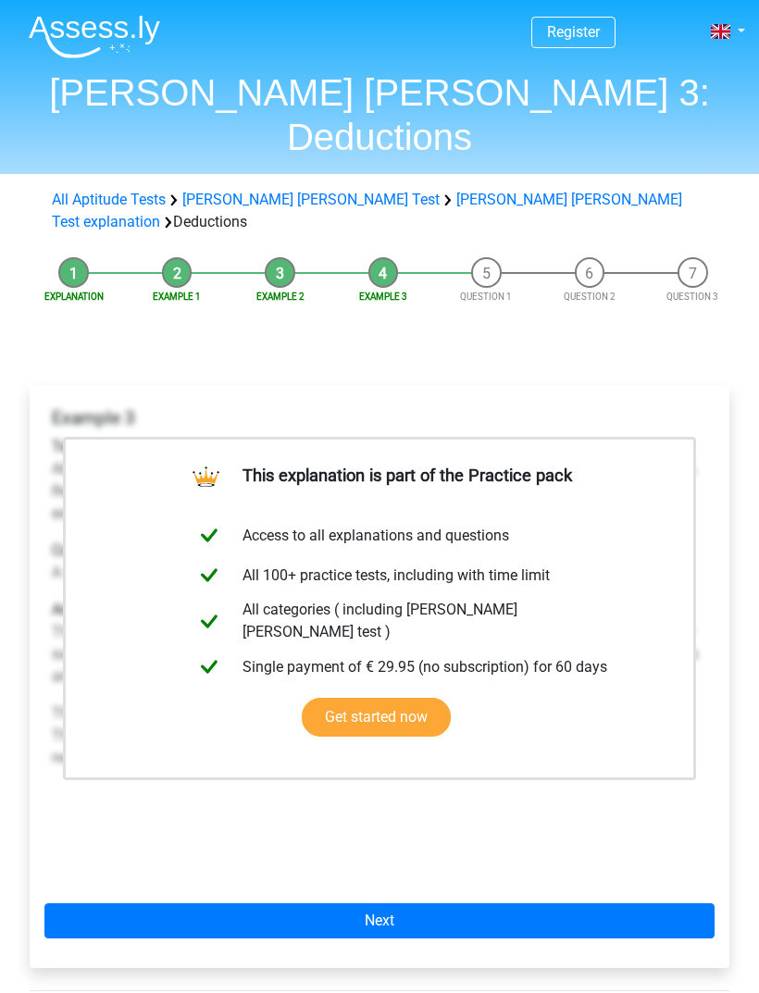
click at [131, 903] on link "Next" at bounding box center [379, 920] width 670 height 35
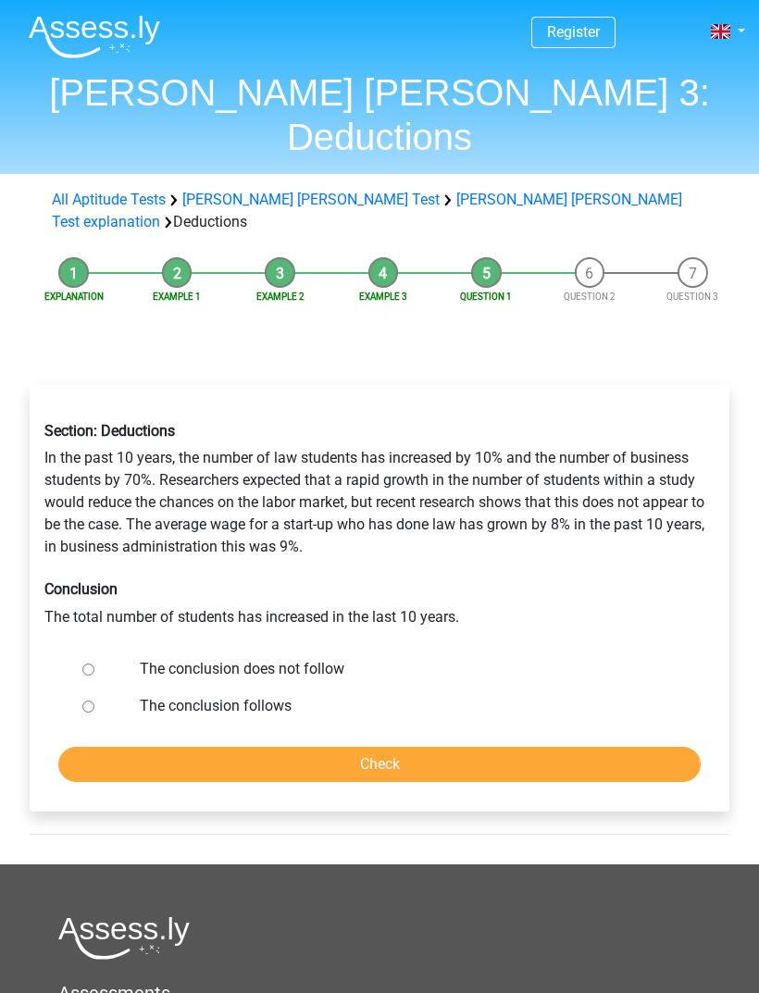
click at [81, 650] on div at bounding box center [100, 668] width 51 height 37
click at [83, 663] on input "The conclusion does not follow" at bounding box center [88, 669] width 12 height 12
radio input "true"
click at [135, 747] on input "Check" at bounding box center [379, 764] width 642 height 35
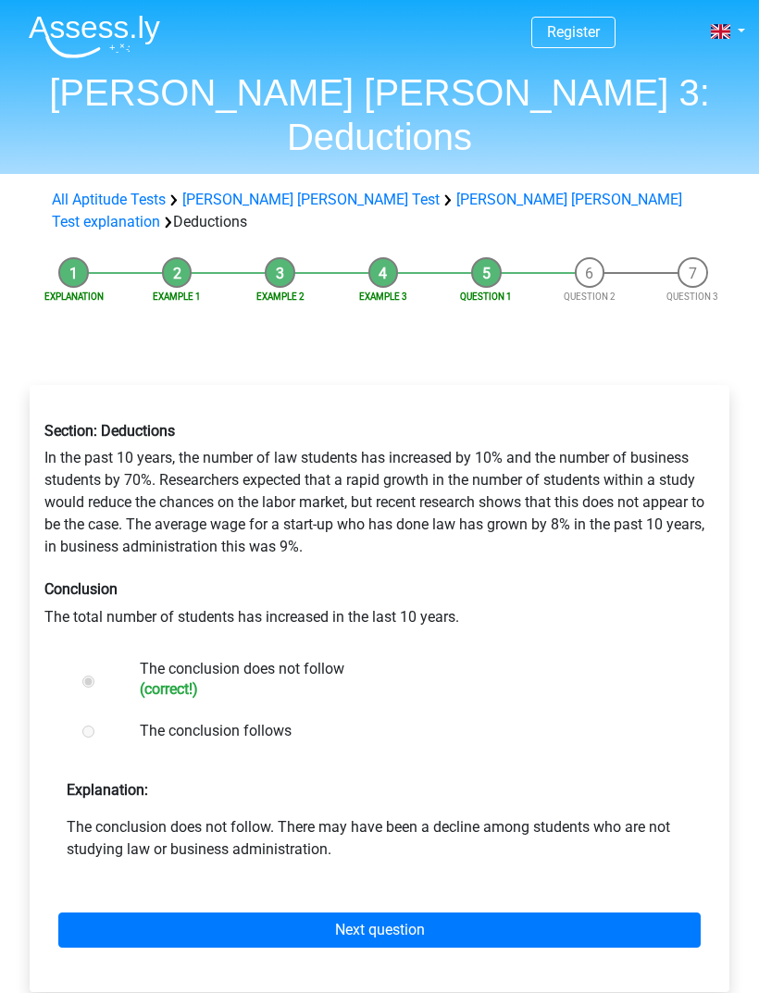
click at [122, 912] on link "Next question" at bounding box center [379, 929] width 642 height 35
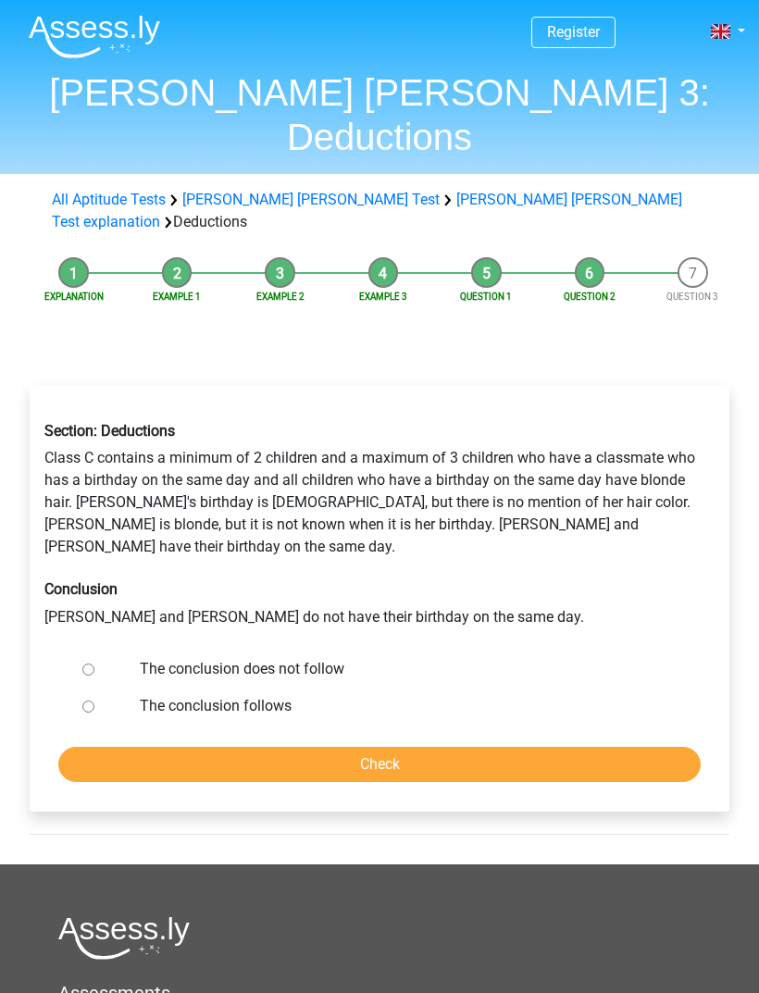
click at [82, 650] on div at bounding box center [100, 668] width 51 height 37
click at [87, 663] on input "The conclusion does not follow" at bounding box center [88, 669] width 12 height 12
radio input "true"
click at [107, 747] on input "Check" at bounding box center [379, 764] width 642 height 35
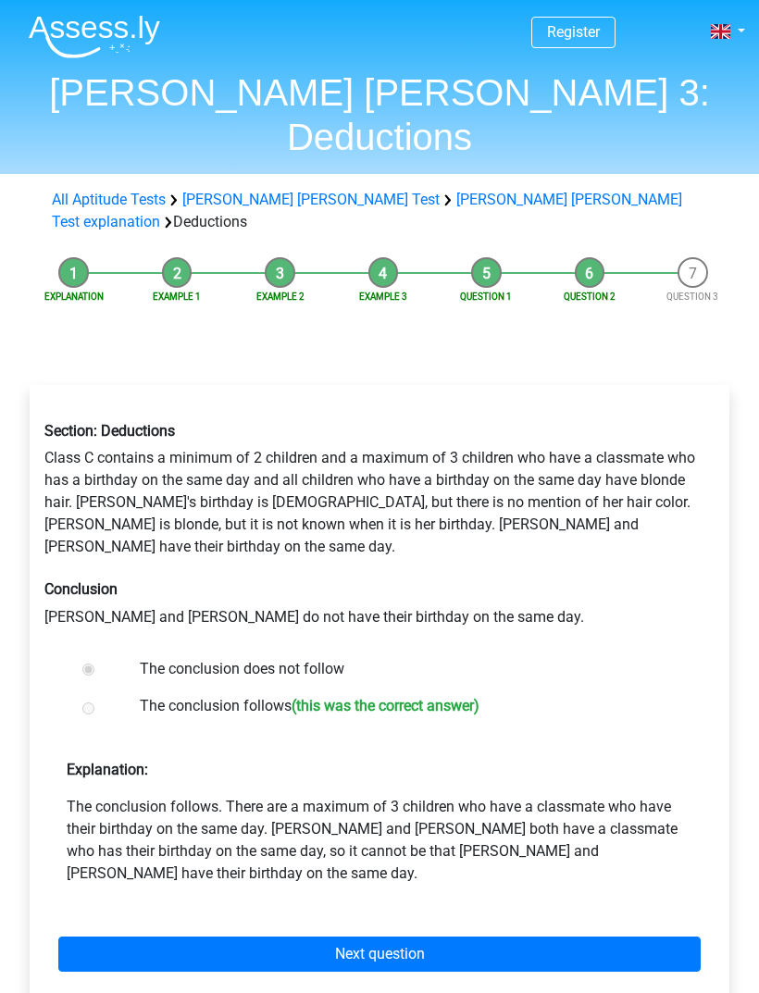
click at [588, 936] on link "Next question" at bounding box center [379, 953] width 642 height 35
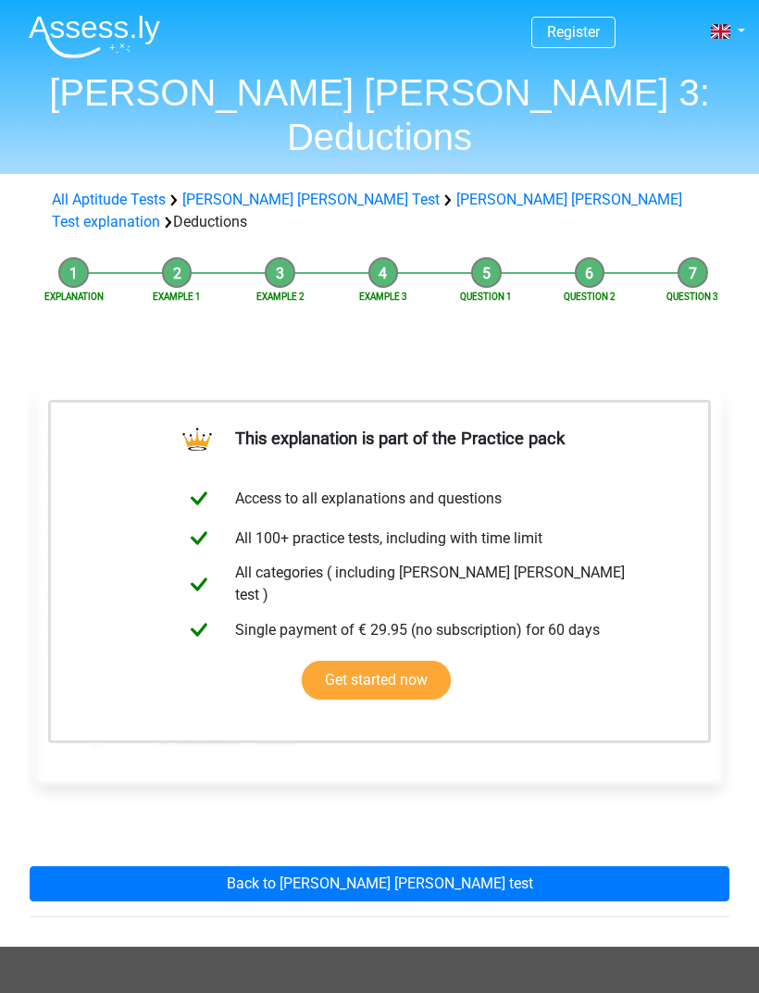
click at [569, 866] on link "Back to watson glaser test" at bounding box center [380, 883] width 700 height 35
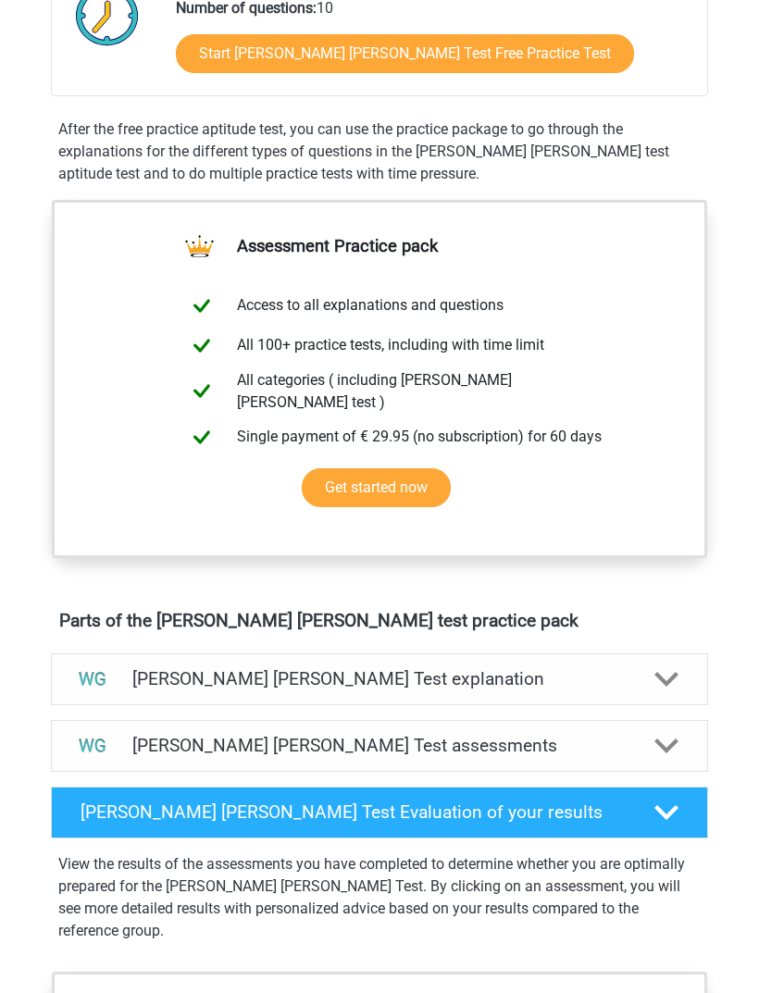
scroll to position [486, 0]
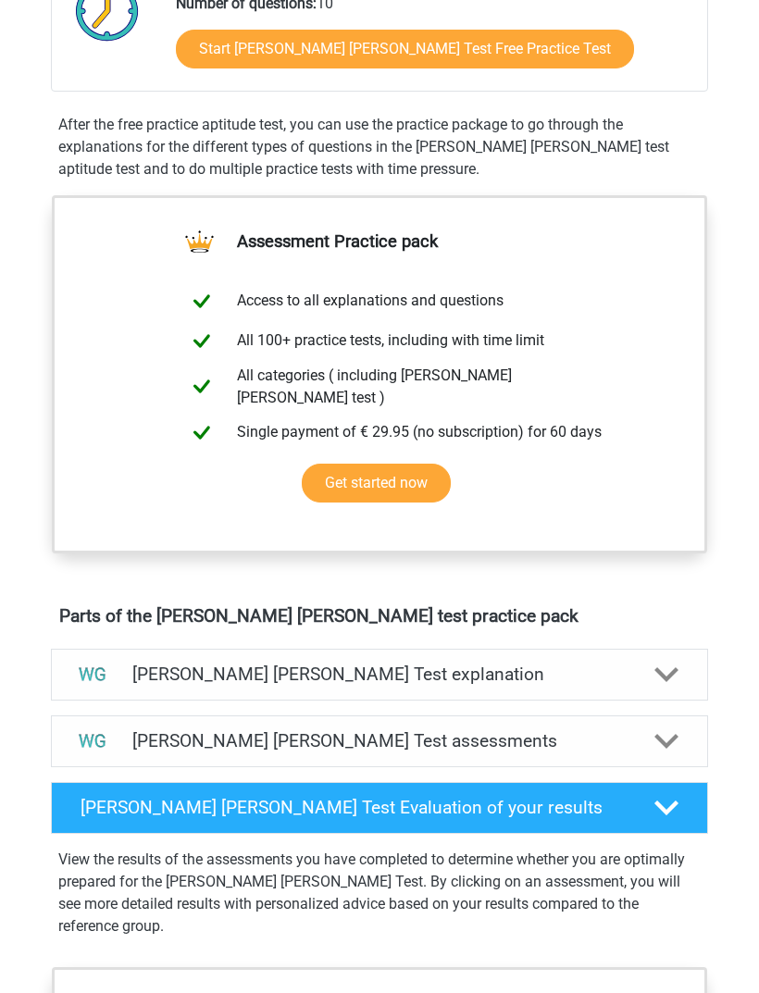
click at [163, 666] on h4 "[PERSON_NAME] [PERSON_NAME] Test explanation" at bounding box center [378, 673] width 493 height 21
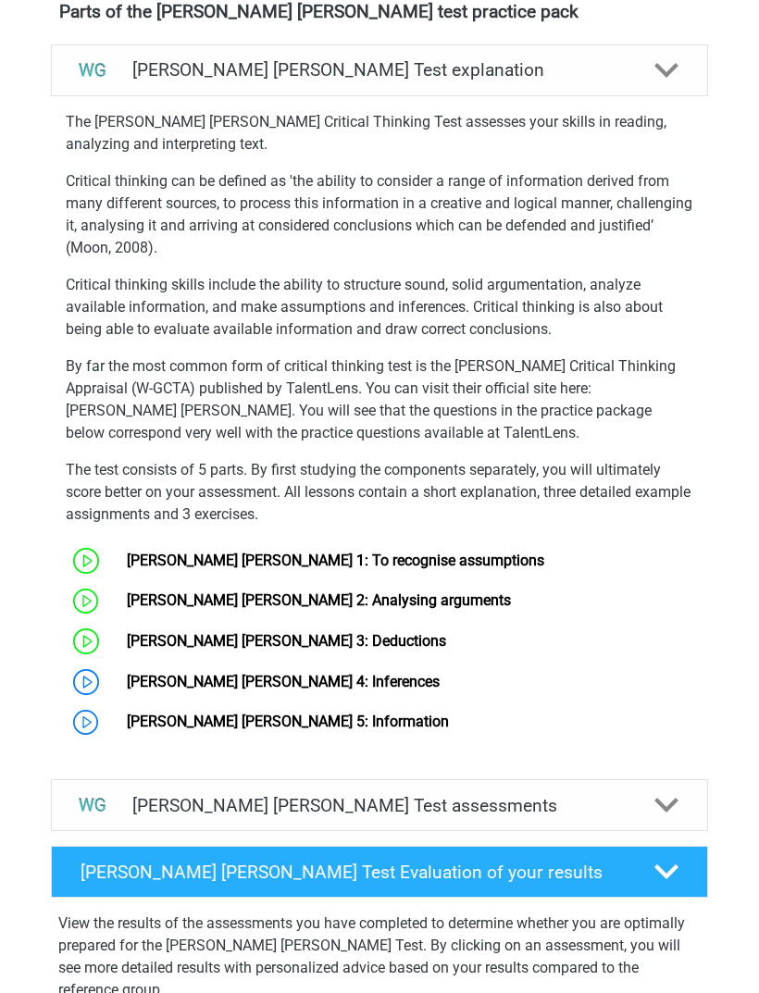
scroll to position [1101, 0]
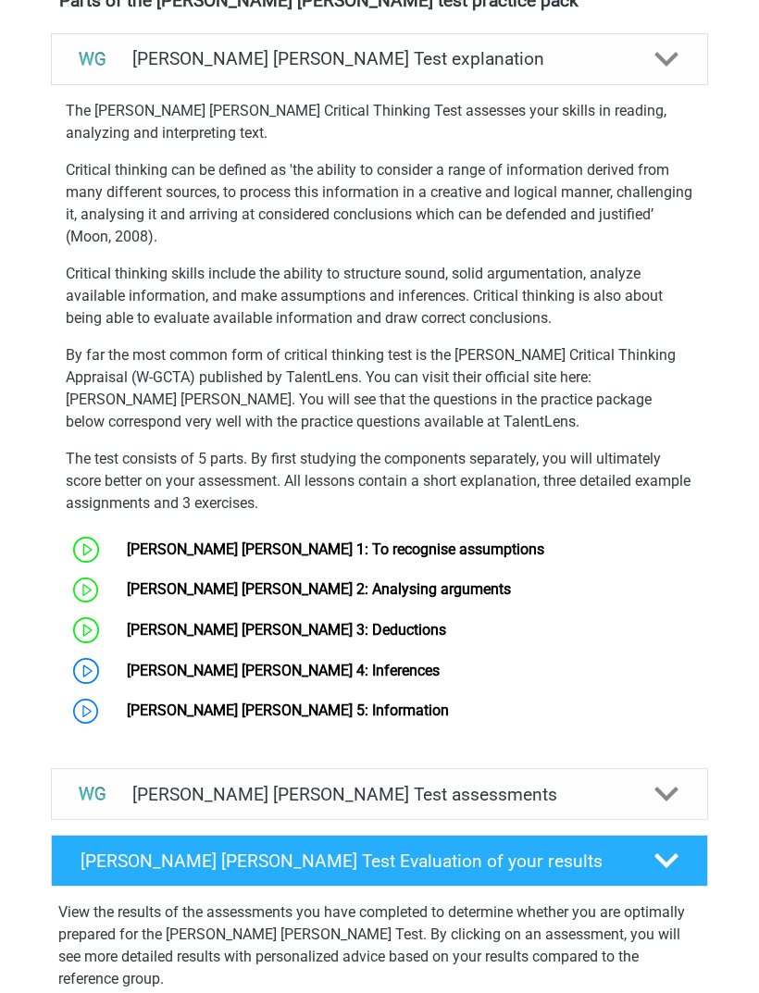
click at [167, 662] on link "[PERSON_NAME] [PERSON_NAME] 4: Inferences" at bounding box center [283, 671] width 313 height 18
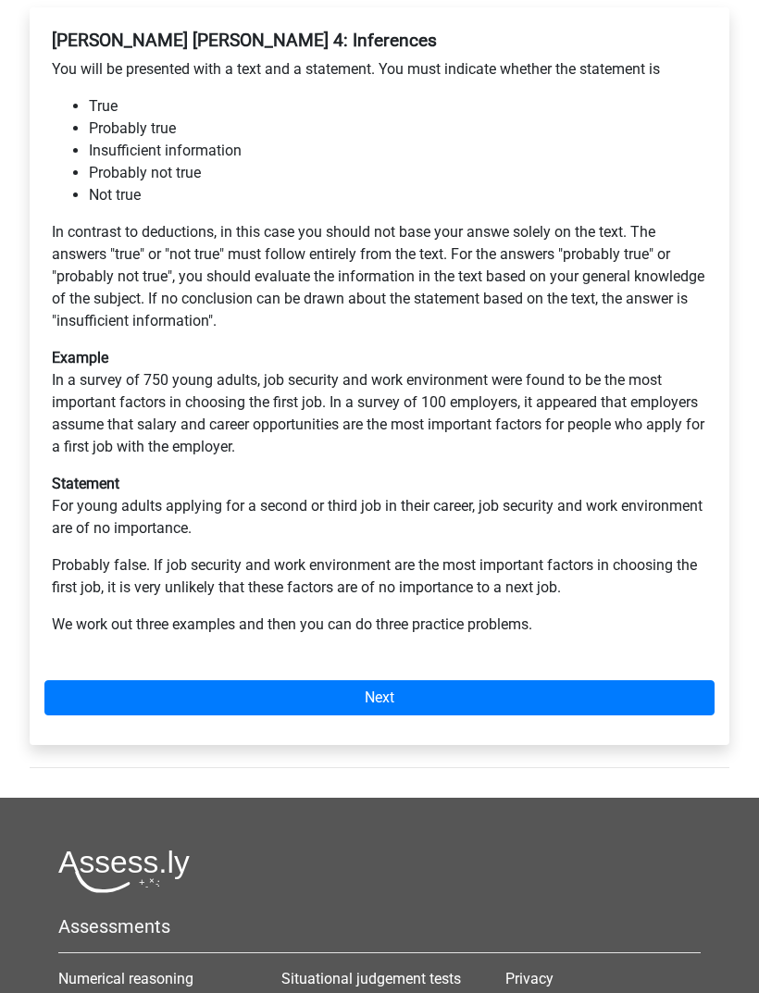
scroll to position [378, 0]
click at [127, 680] on link "Next" at bounding box center [379, 697] width 670 height 35
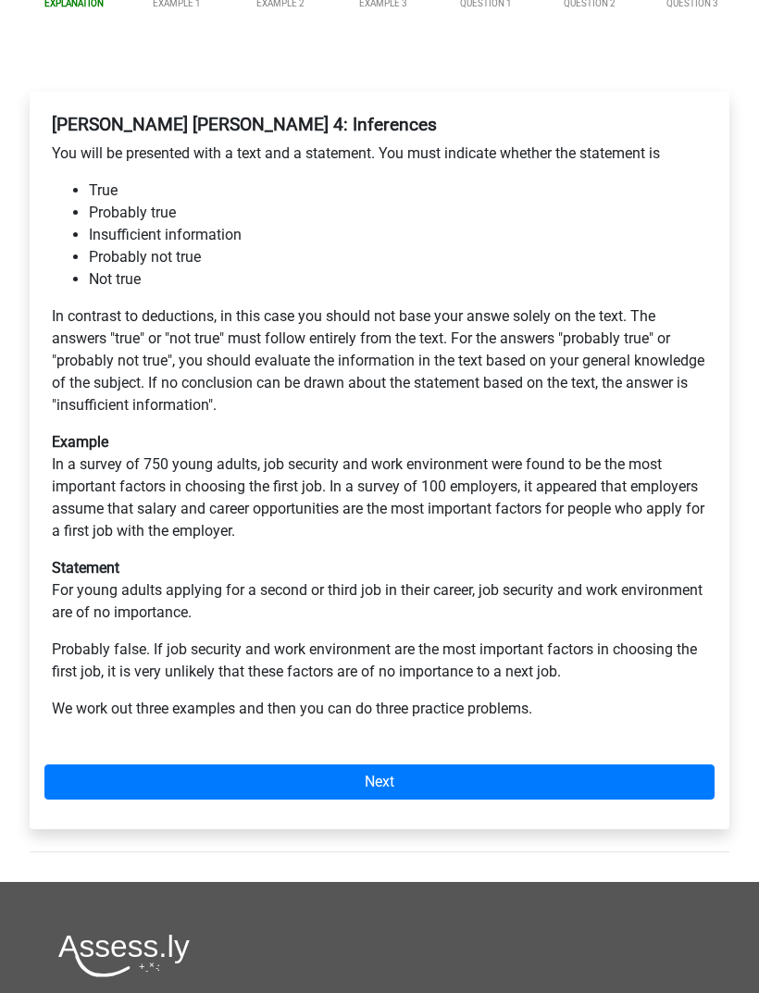
scroll to position [285, 0]
